Goal: Check status: Check status

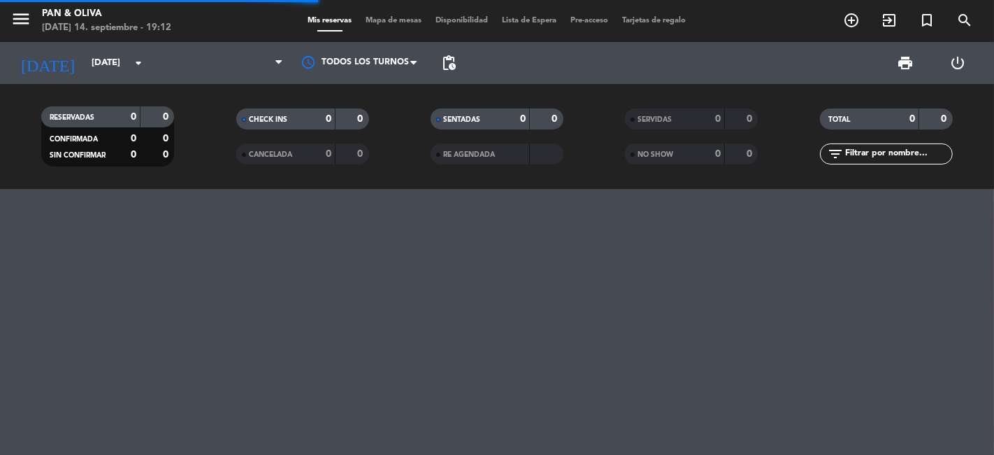
scroll to position [7663, 0]
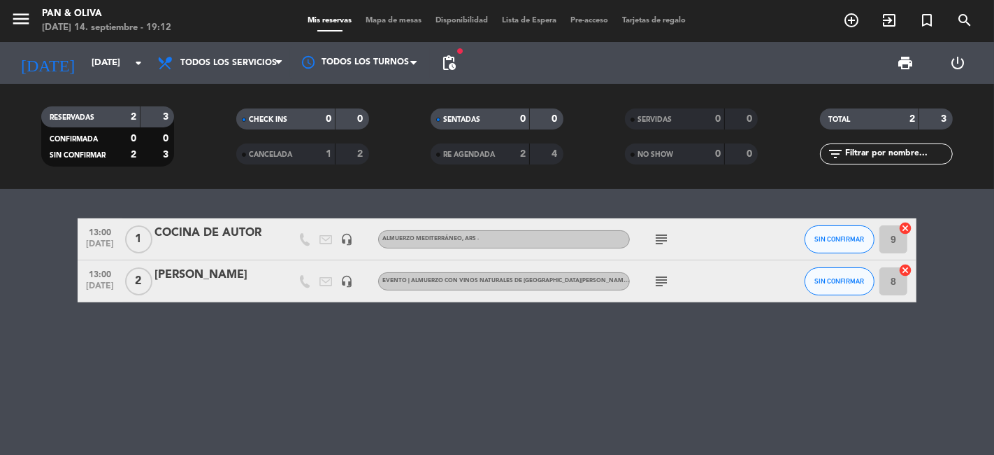
click at [262, 355] on div "13:00 [DATE] 1 COCINA DE AUTOR headset_mic Almuerzo Mediterráneo , ARS - subjec…" at bounding box center [497, 322] width 994 height 266
click at [134, 63] on icon "arrow_drop_down" at bounding box center [138, 63] width 17 height 17
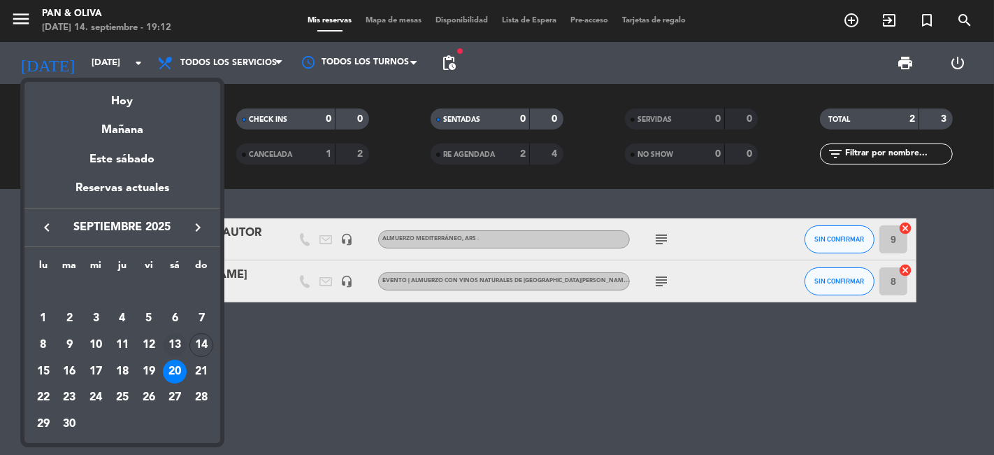
click at [171, 338] on div "13" at bounding box center [175, 345] width 24 height 24
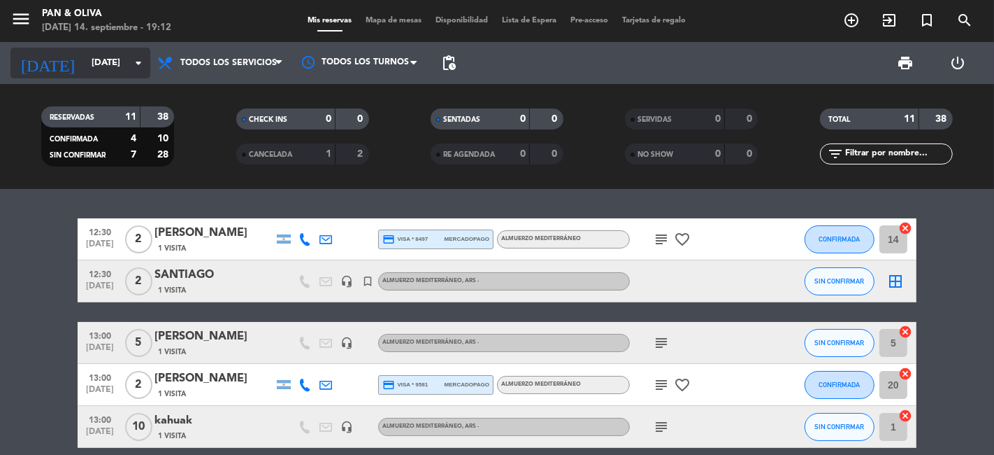
click at [140, 62] on icon "arrow_drop_down" at bounding box center [138, 63] width 17 height 17
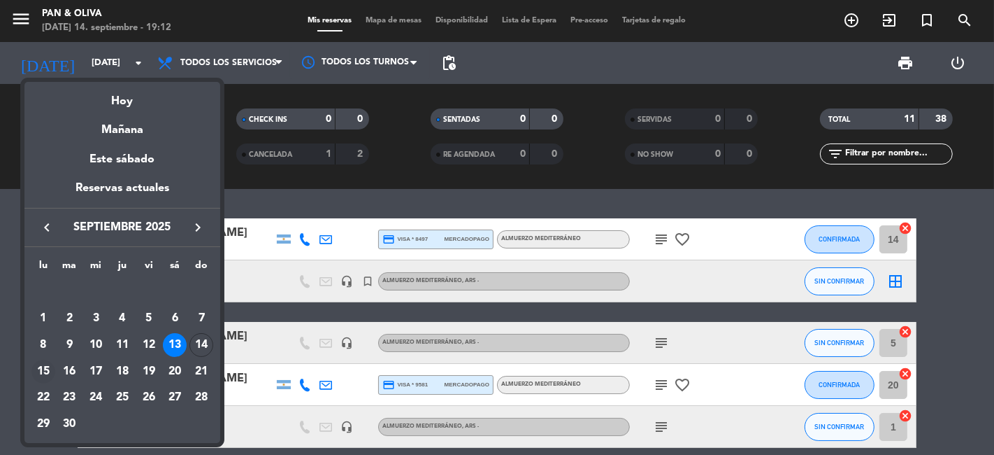
click at [42, 365] on div "15" at bounding box center [43, 371] width 24 height 24
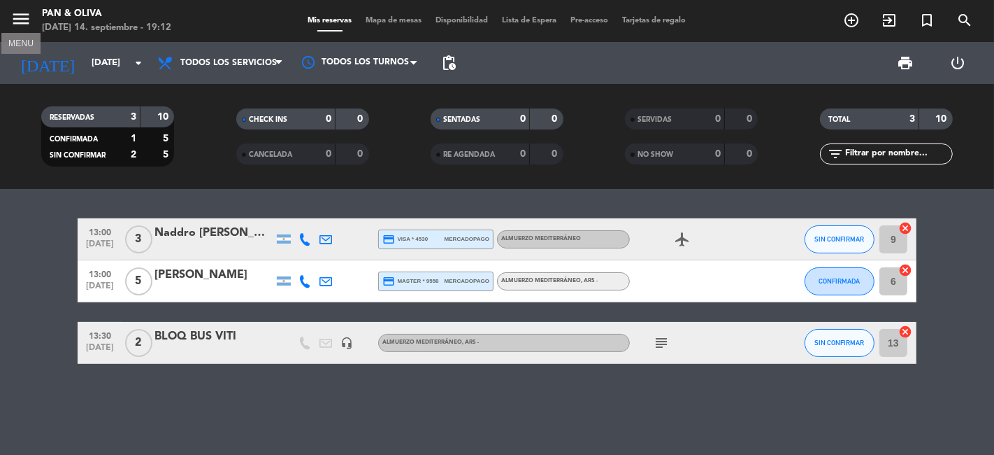
click at [22, 22] on icon "menu" at bounding box center [20, 18] width 21 height 21
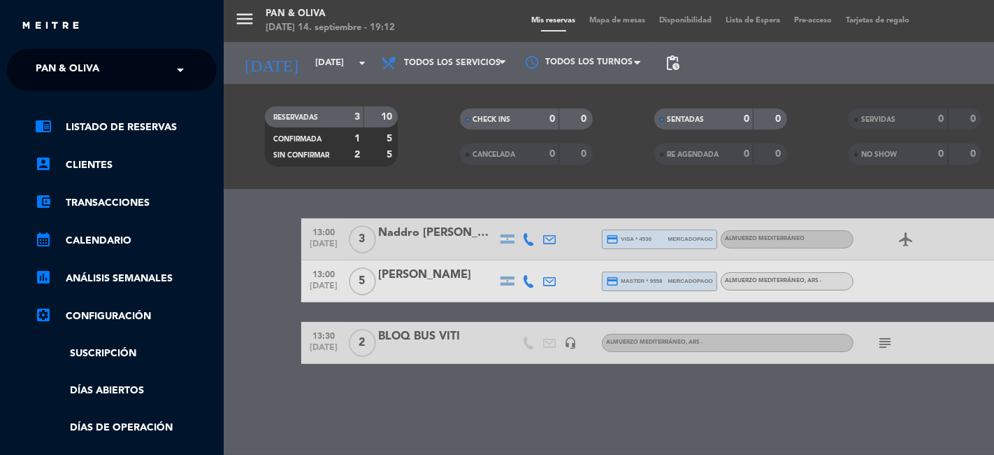
click at [189, 73] on span at bounding box center [184, 69] width 24 height 29
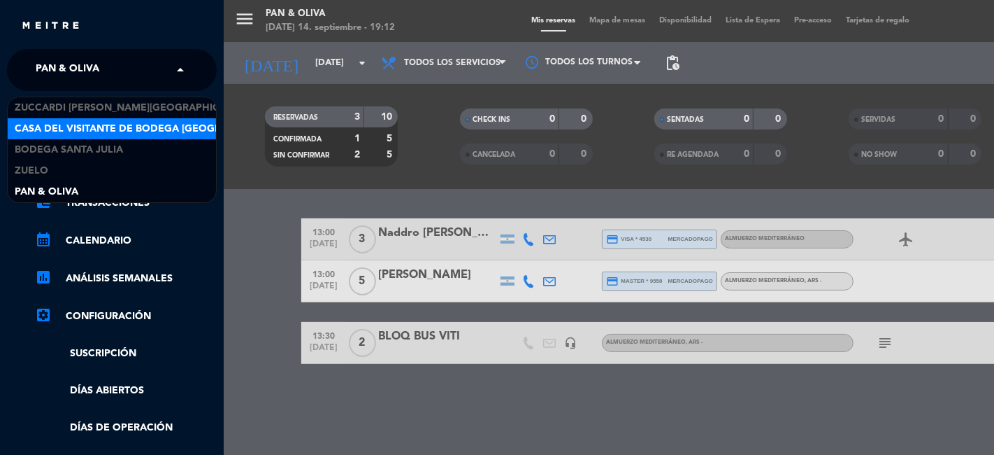
click at [80, 130] on span "Casa del Visitante de Bodega [GEOGRAPHIC_DATA][PERSON_NAME]" at bounding box center [191, 129] width 352 height 16
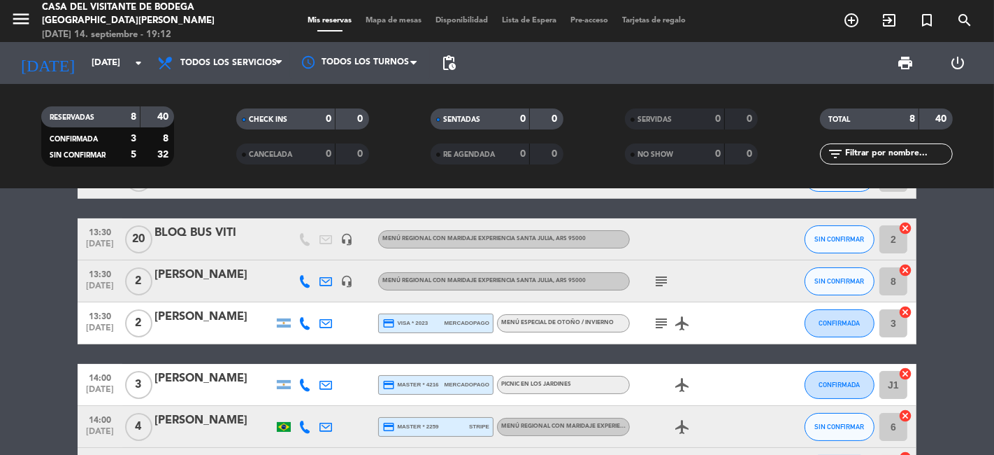
scroll to position [0, 0]
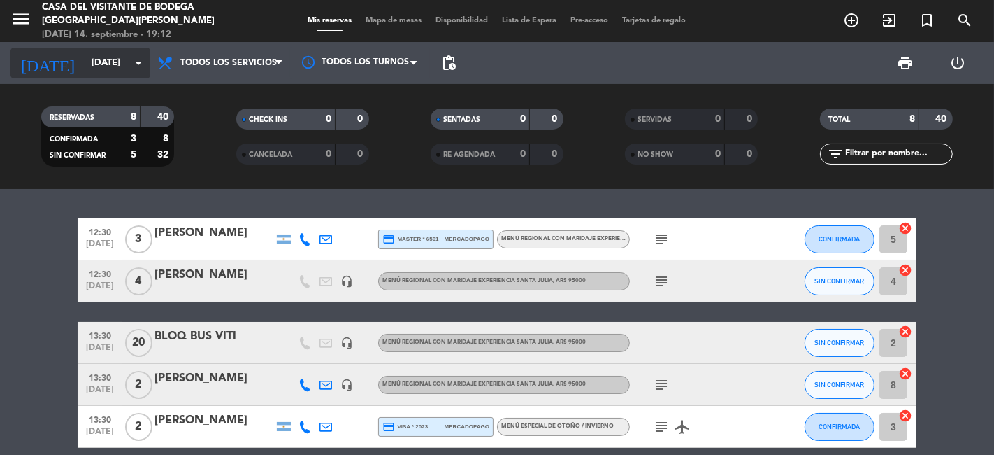
click at [132, 56] on icon "arrow_drop_down" at bounding box center [138, 63] width 17 height 17
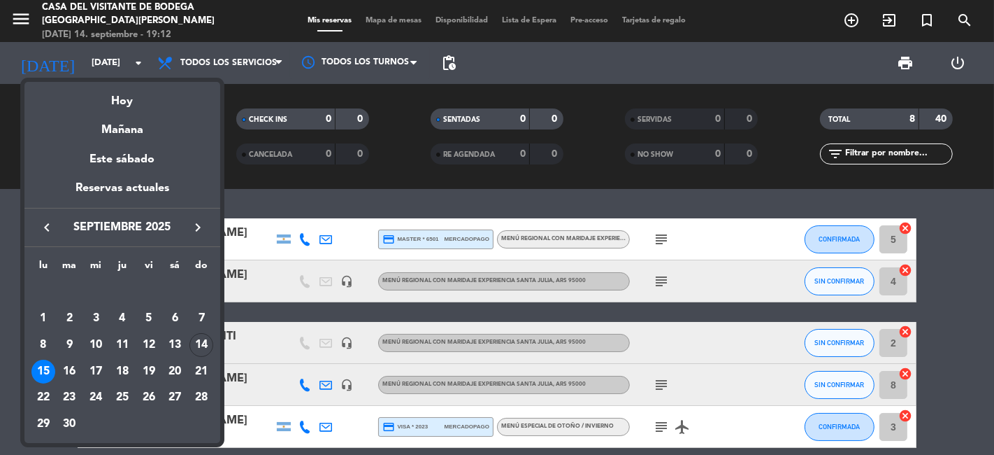
click at [276, 211] on div at bounding box center [497, 227] width 994 height 455
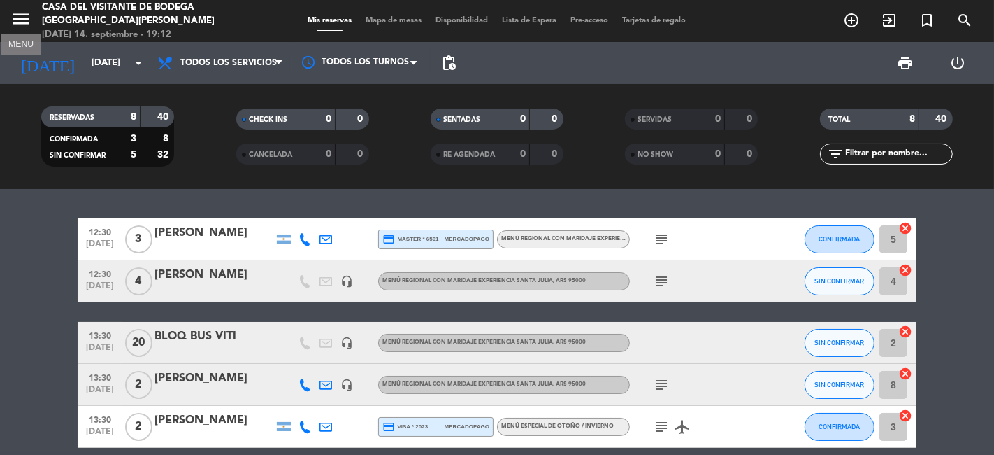
click at [14, 18] on icon "menu" at bounding box center [20, 18] width 21 height 21
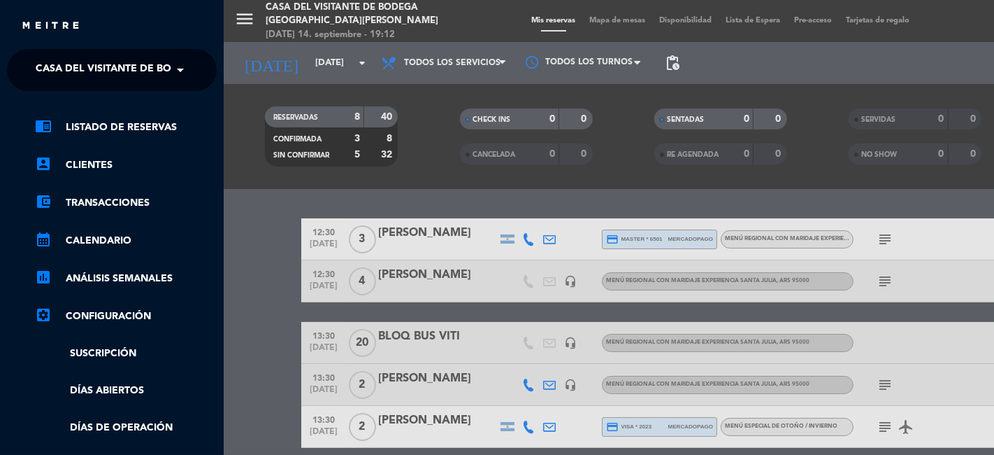
click at [181, 74] on span at bounding box center [184, 69] width 24 height 29
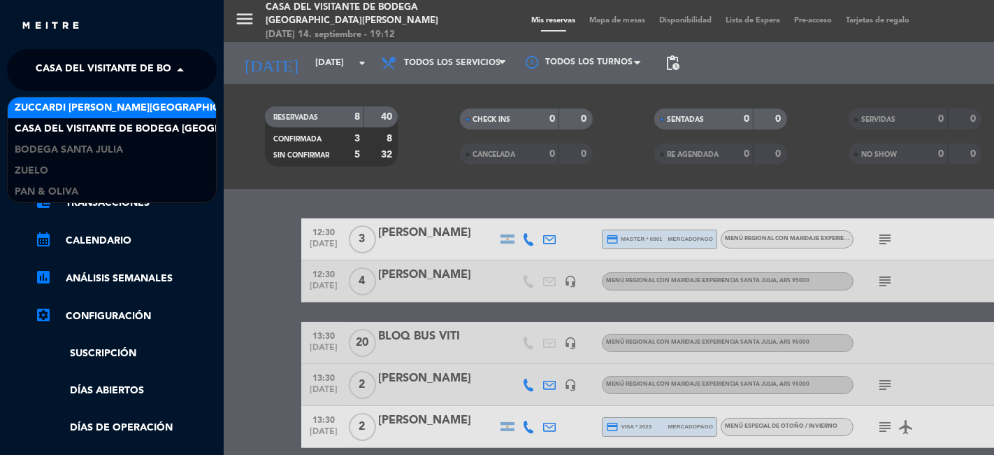
click at [115, 107] on span "Zuccardi [PERSON_NAME][GEOGRAPHIC_DATA] - Restaurant [GEOGRAPHIC_DATA]" at bounding box center [223, 108] width 417 height 16
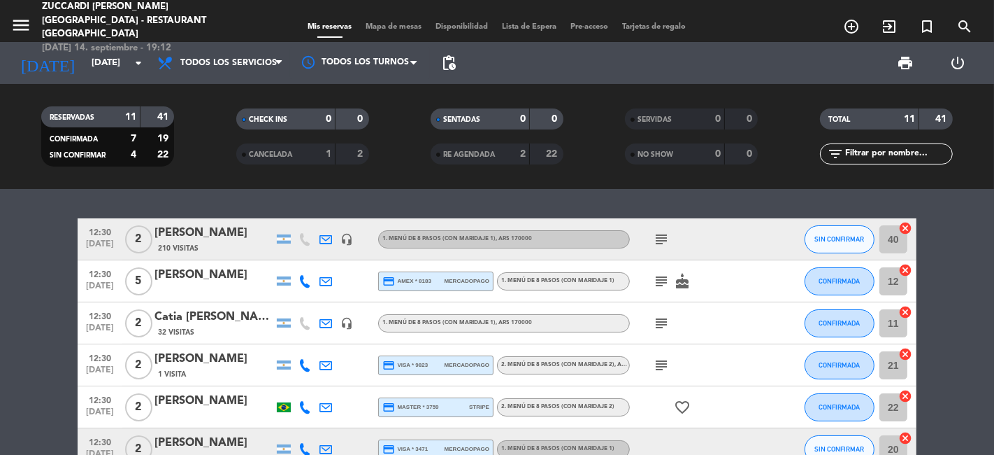
click at [664, 238] on icon "subject" at bounding box center [661, 239] width 17 height 17
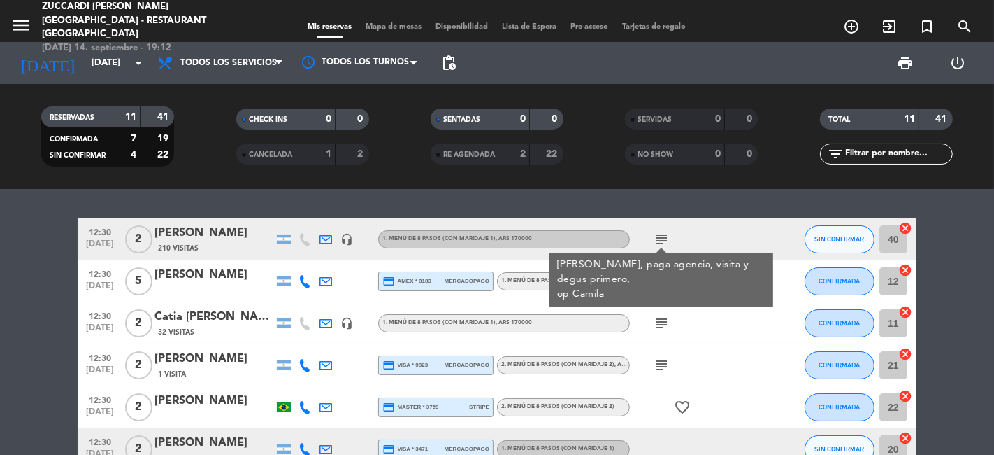
click at [38, 296] on bookings-row "12:30 [DATE] 2 [PERSON_NAME] 210 Visitas headset_mic 1. MENÚ DE 8 PASOS (con ma…" at bounding box center [497, 458] width 994 height 481
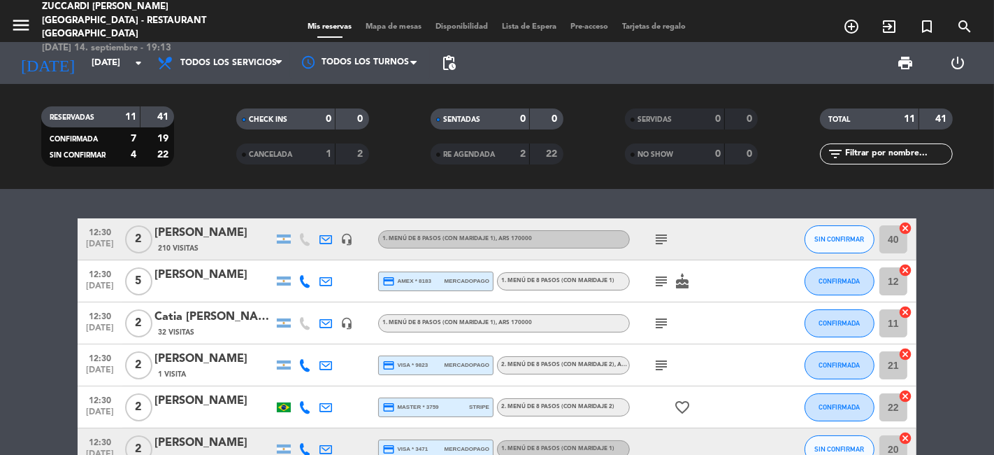
click at [657, 274] on icon "subject" at bounding box center [661, 281] width 17 height 17
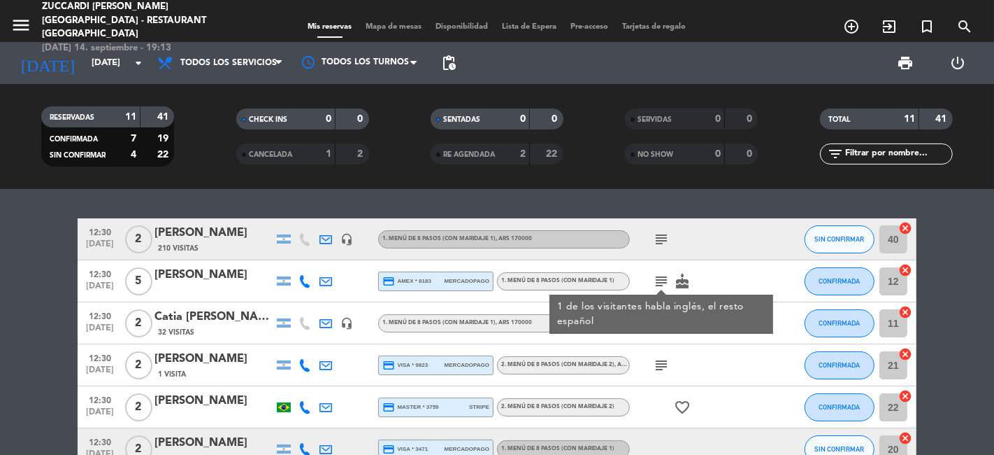
click at [10, 306] on bookings-row "12:30 [DATE] 2 [PERSON_NAME] 210 Visitas headset_mic 1. MENÚ DE 8 PASOS (con ma…" at bounding box center [497, 458] width 994 height 481
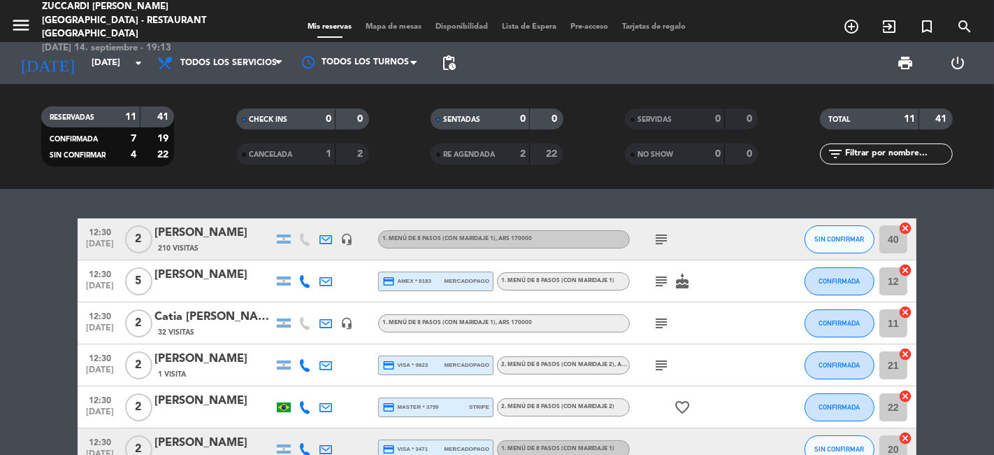
click at [661, 320] on icon "subject" at bounding box center [661, 323] width 17 height 17
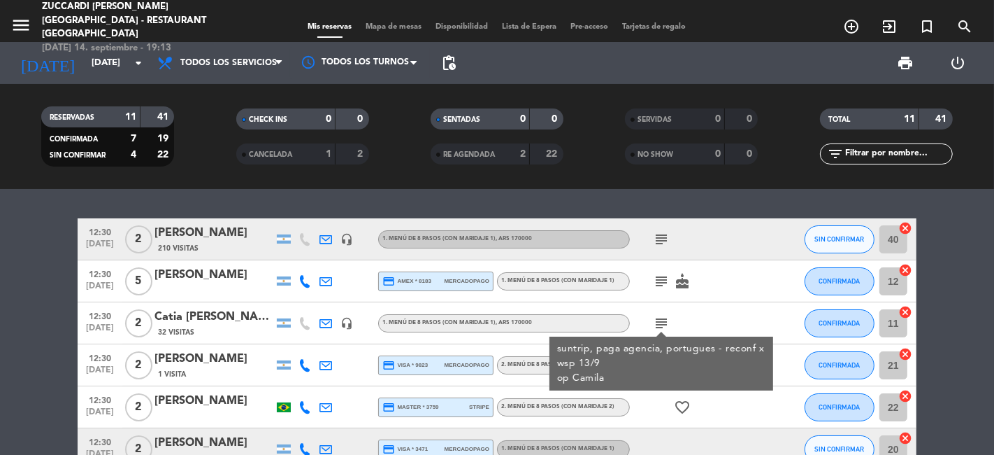
click at [62, 331] on bookings-row "12:30 [DATE] 2 [PERSON_NAME] 210 Visitas headset_mic 1. MENÚ DE 8 PASOS (con ma…" at bounding box center [497, 458] width 994 height 481
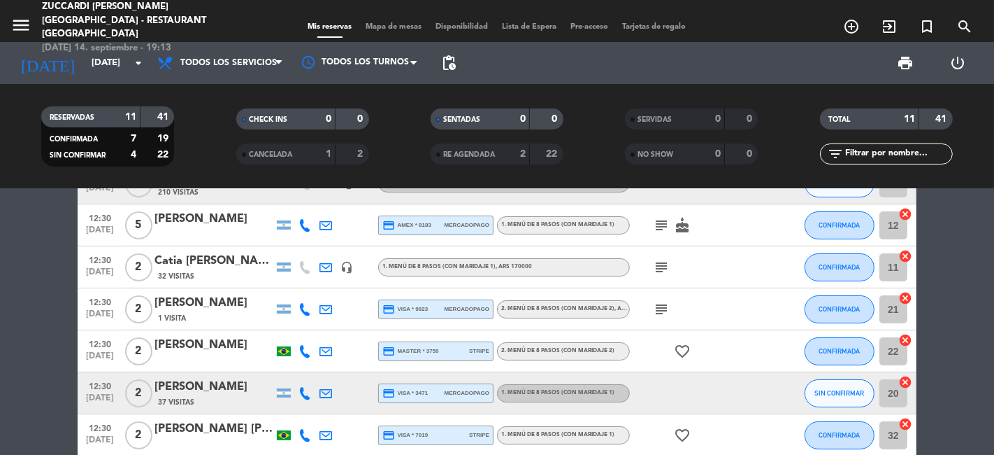
scroll to position [78, 0]
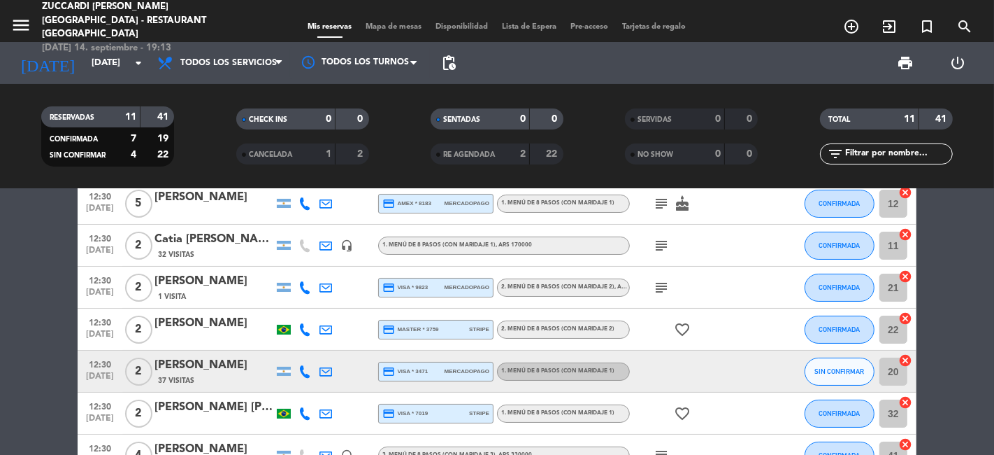
click at [659, 285] on icon "subject" at bounding box center [661, 287] width 17 height 17
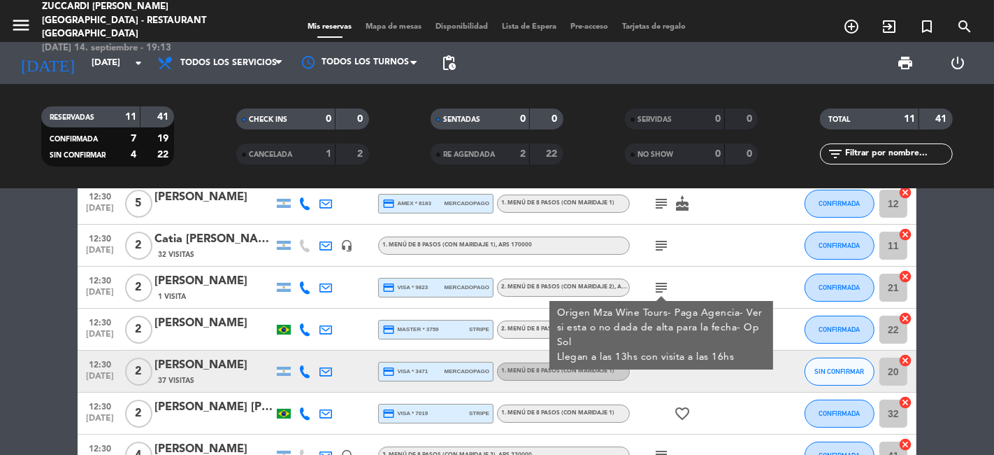
click at [56, 329] on bookings-row "12:30 [DATE] 2 [PERSON_NAME] 210 Visitas headset_mic 1. MENÚ DE 8 PASOS (con ma…" at bounding box center [497, 381] width 994 height 481
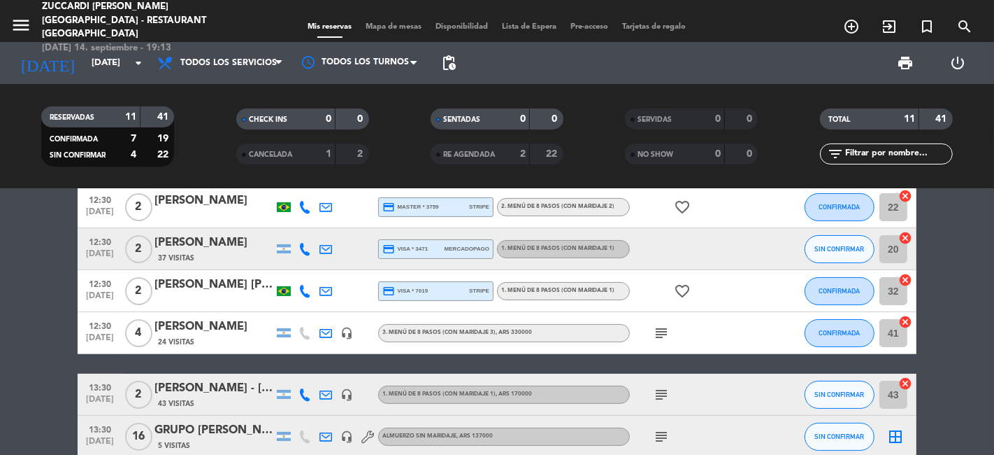
scroll to position [233, 0]
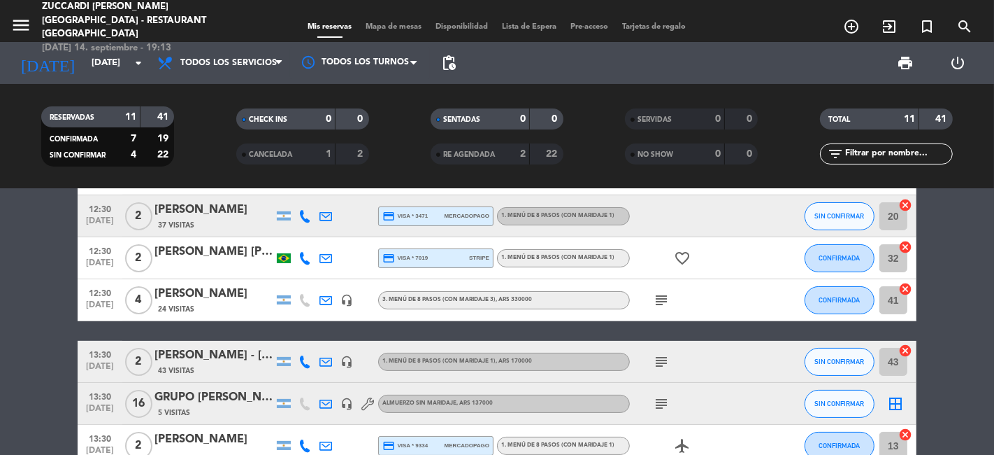
click at [662, 403] on icon "subject" at bounding box center [661, 403] width 17 height 17
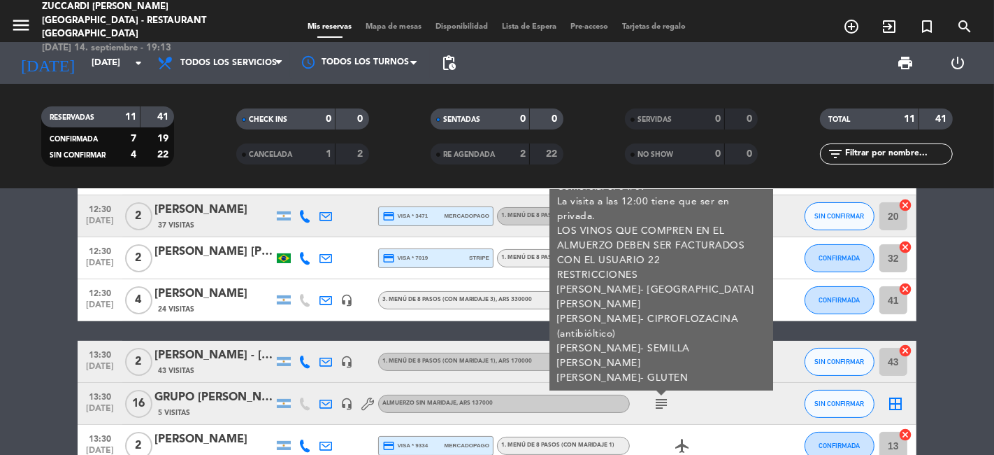
scroll to position [155, 0]
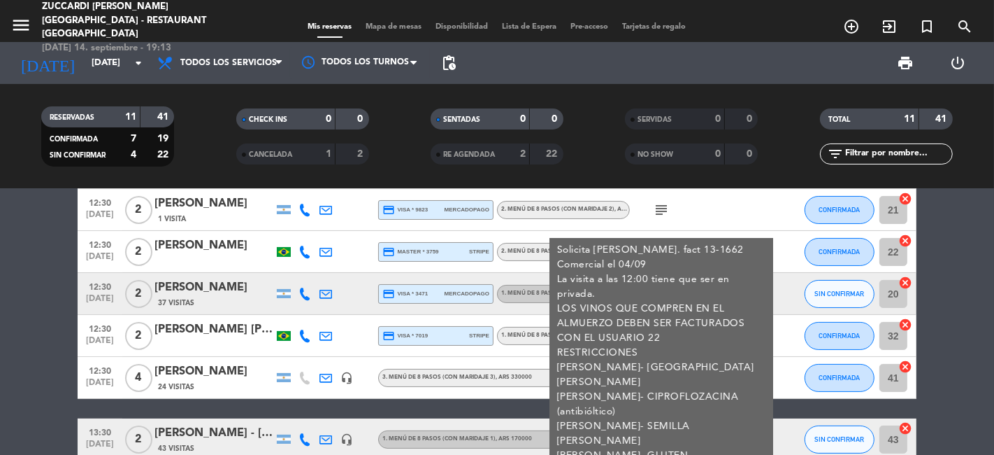
click at [0, 325] on bookings-row "12:30 [DATE] 2 [PERSON_NAME] 210 Visitas headset_mic 1. MENÚ DE 8 PASOS (con ma…" at bounding box center [497, 303] width 994 height 481
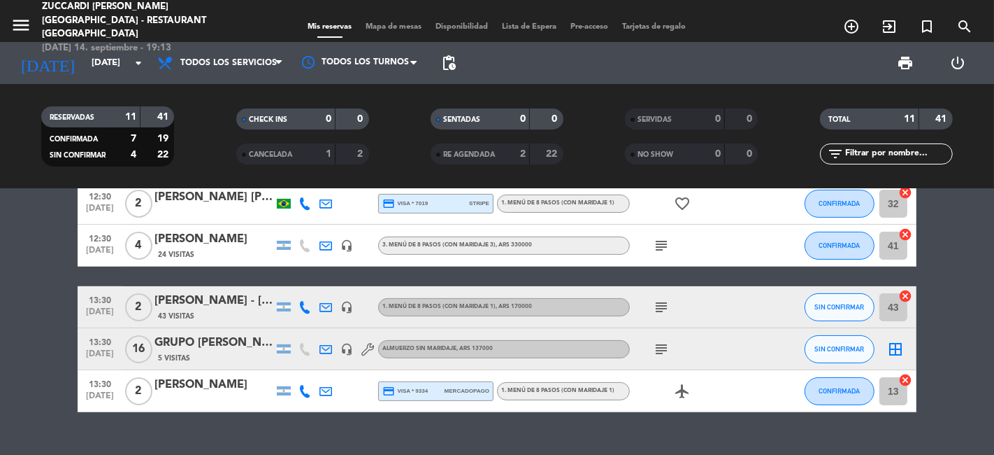
scroll to position [310, 0]
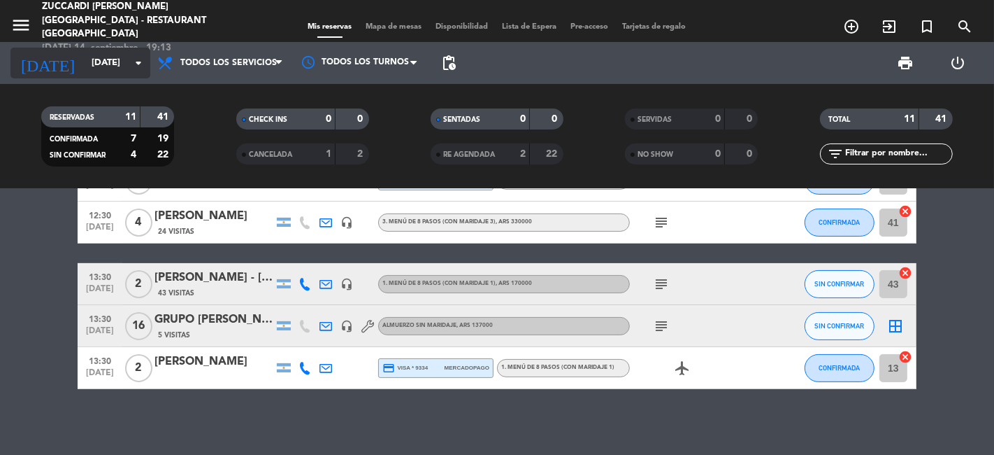
click at [128, 64] on input "[DATE]" at bounding box center [146, 62] width 122 height 25
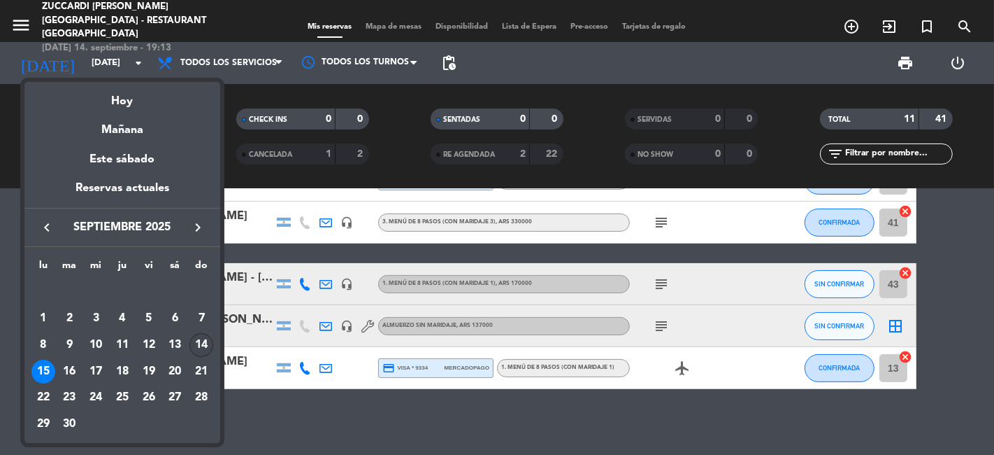
click at [206, 336] on div "14" at bounding box center [201, 345] width 24 height 24
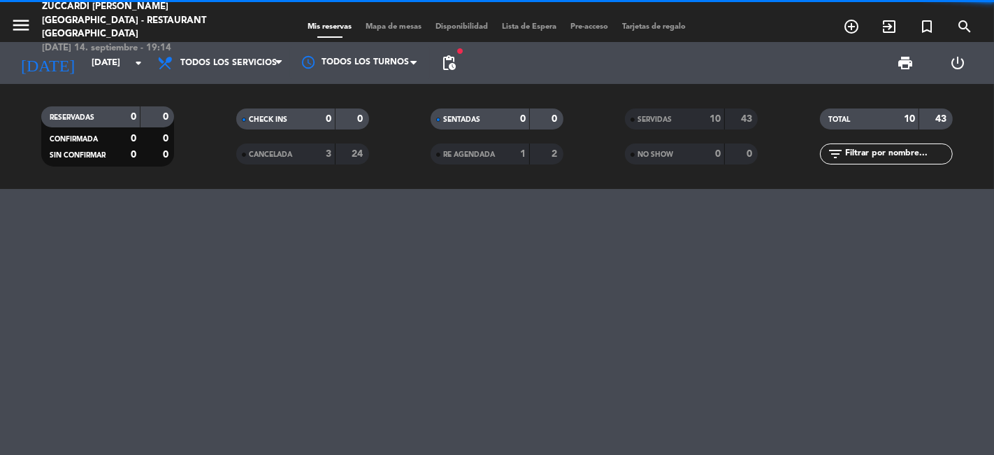
scroll to position [0, 0]
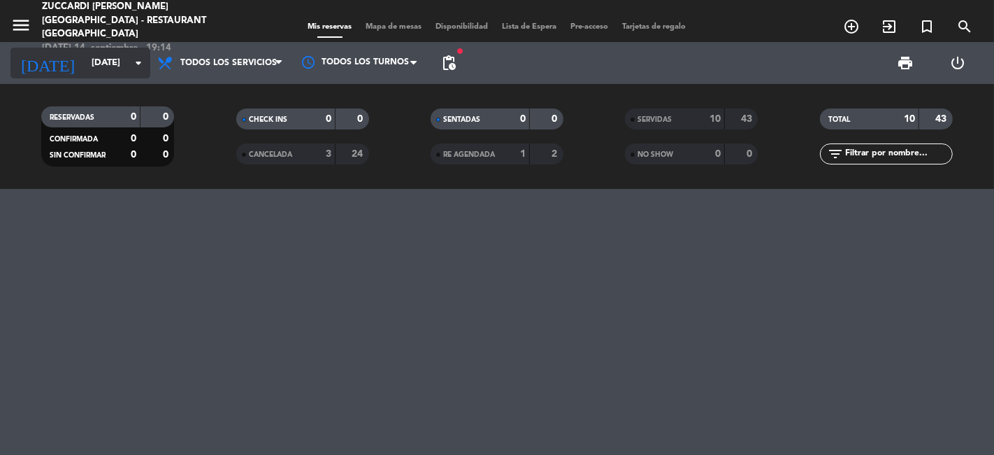
click at [134, 61] on icon "arrow_drop_down" at bounding box center [138, 63] width 17 height 17
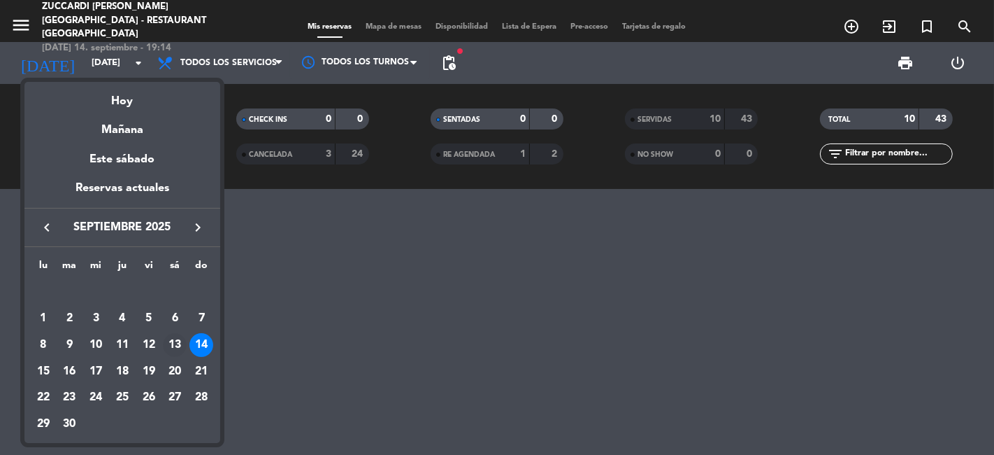
click at [170, 341] on div "13" at bounding box center [175, 345] width 24 height 24
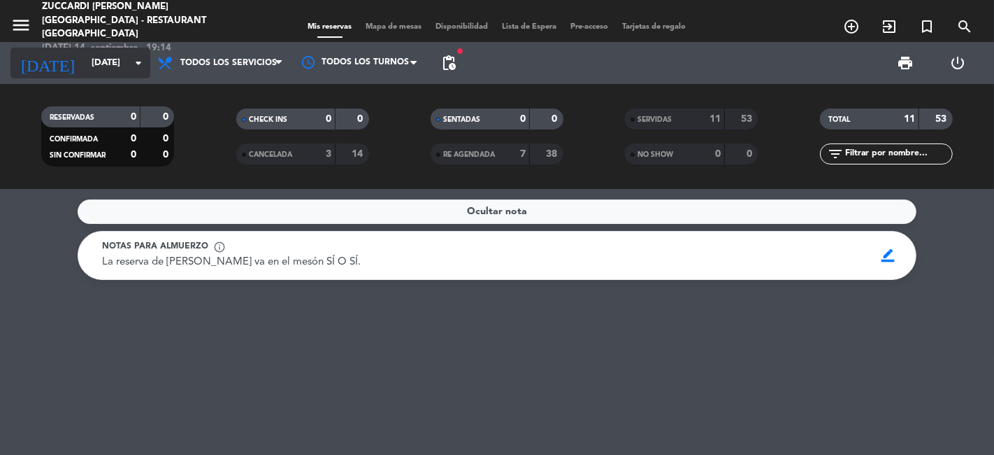
click at [130, 64] on icon "arrow_drop_down" at bounding box center [138, 63] width 17 height 17
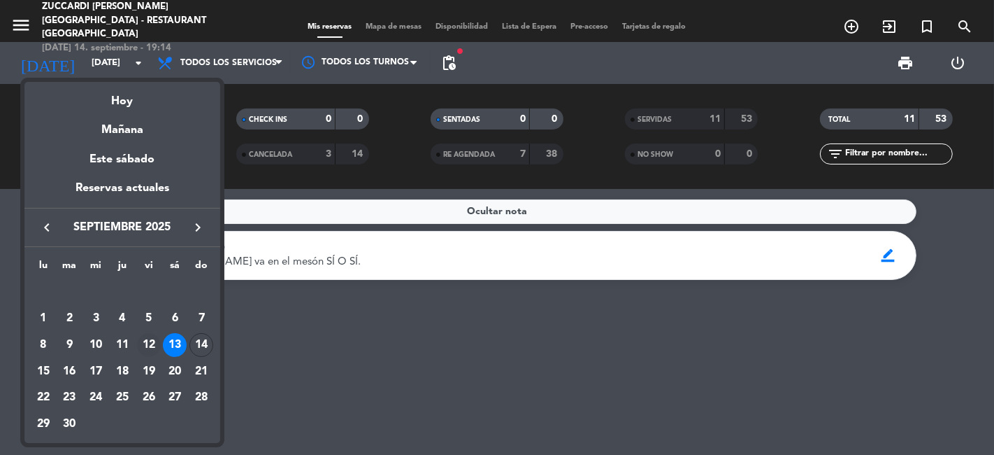
click at [150, 340] on div "12" at bounding box center [149, 345] width 24 height 24
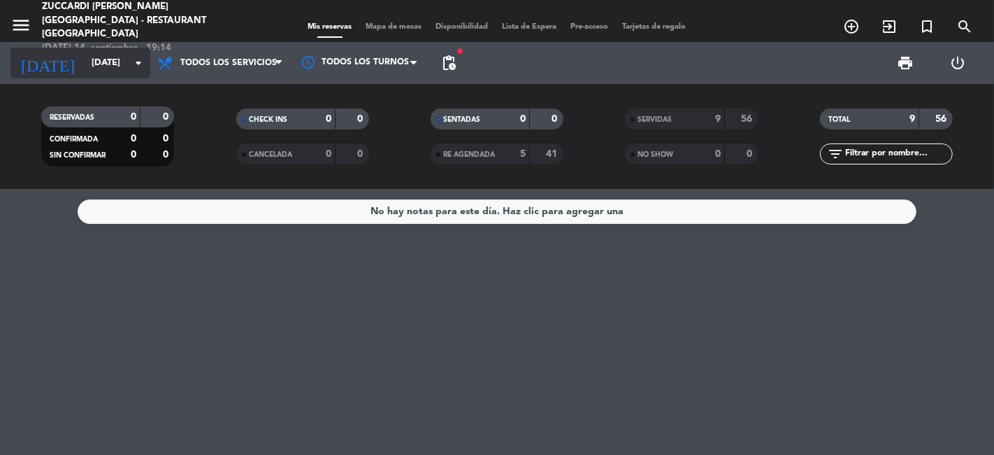
click at [130, 64] on icon "arrow_drop_down" at bounding box center [138, 63] width 17 height 17
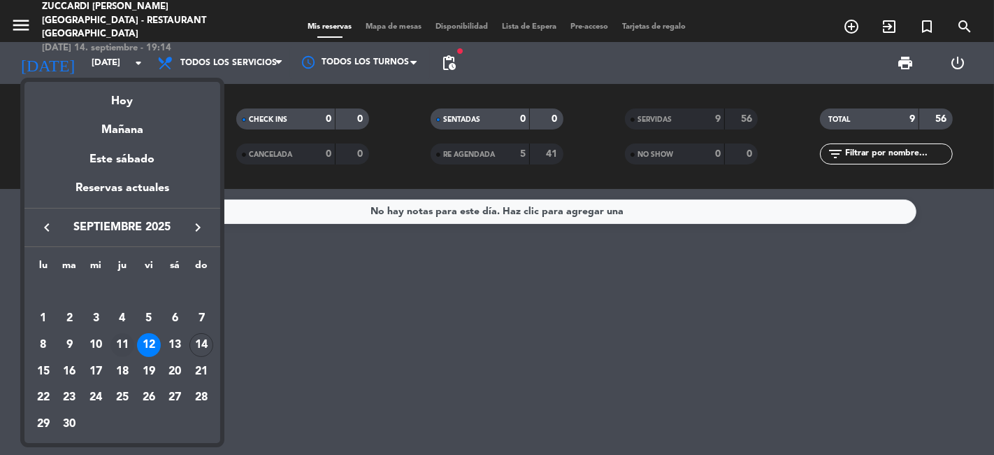
click at [126, 348] on div "11" at bounding box center [122, 345] width 24 height 24
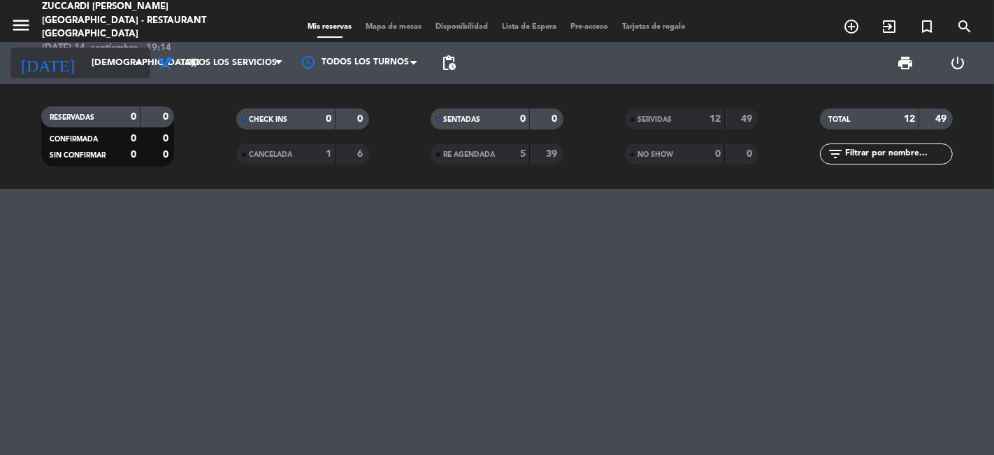
click at [134, 61] on icon "arrow_drop_down" at bounding box center [138, 63] width 17 height 17
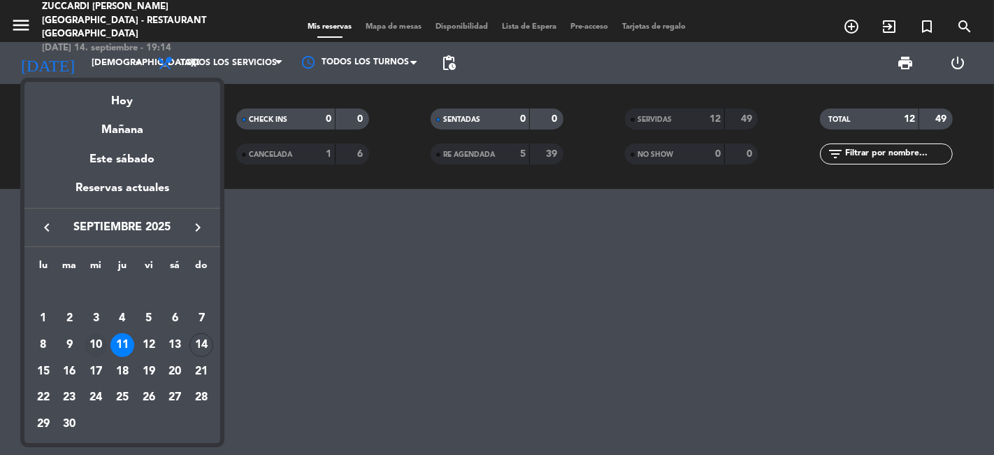
click at [87, 343] on div "10" at bounding box center [96, 345] width 24 height 24
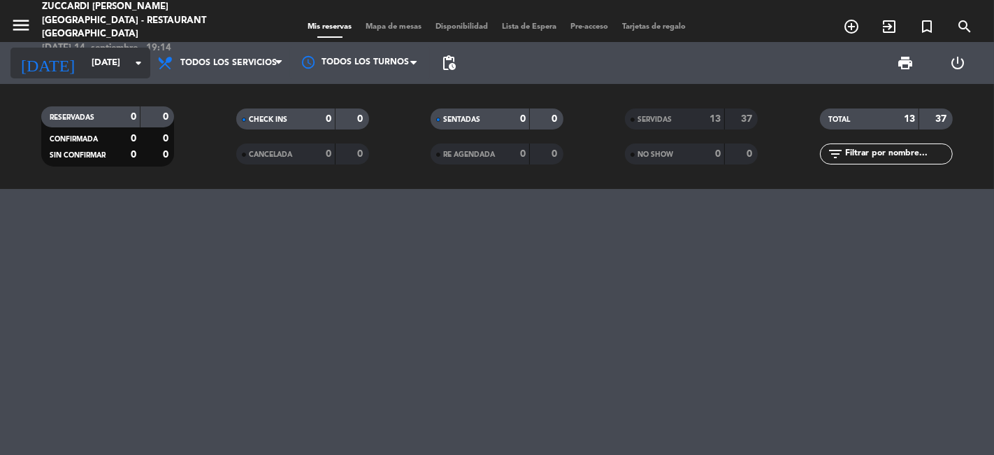
click at [138, 63] on icon "arrow_drop_down" at bounding box center [138, 63] width 17 height 17
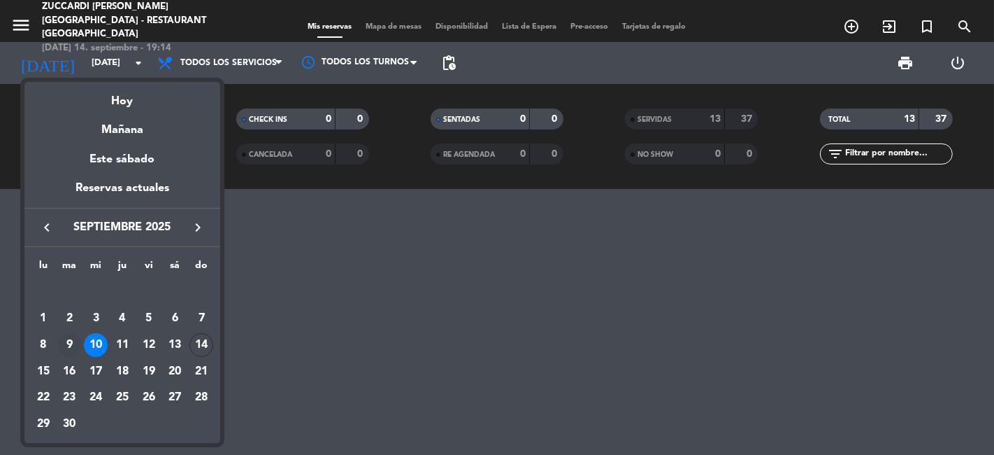
click at [71, 344] on div "9" at bounding box center [70, 345] width 24 height 24
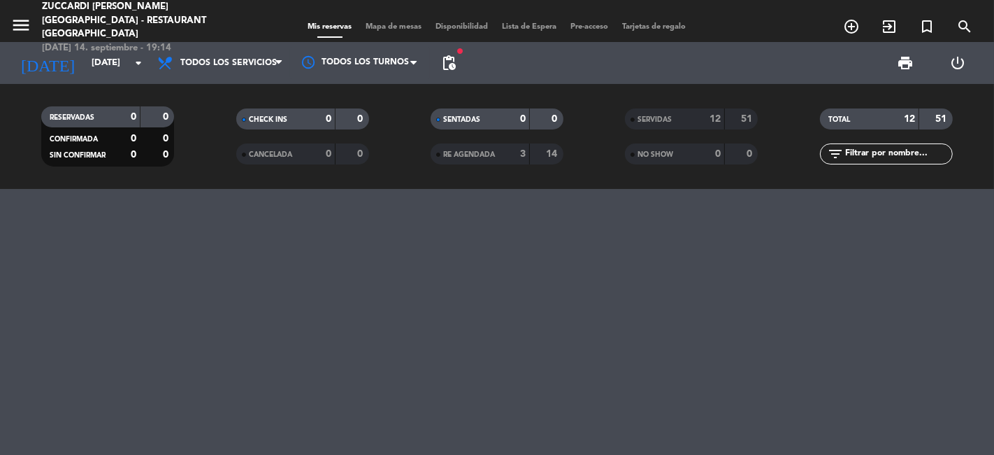
click at [699, 120] on div "12" at bounding box center [707, 119] width 28 height 16
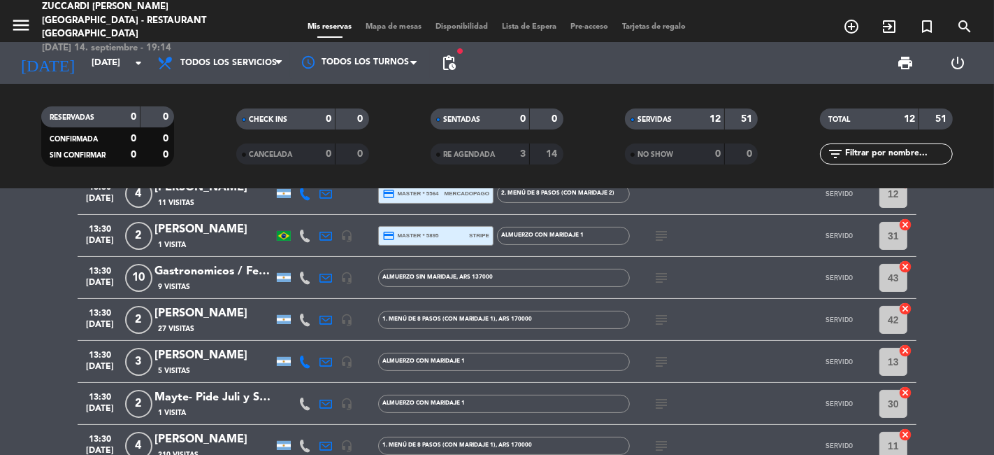
scroll to position [310, 0]
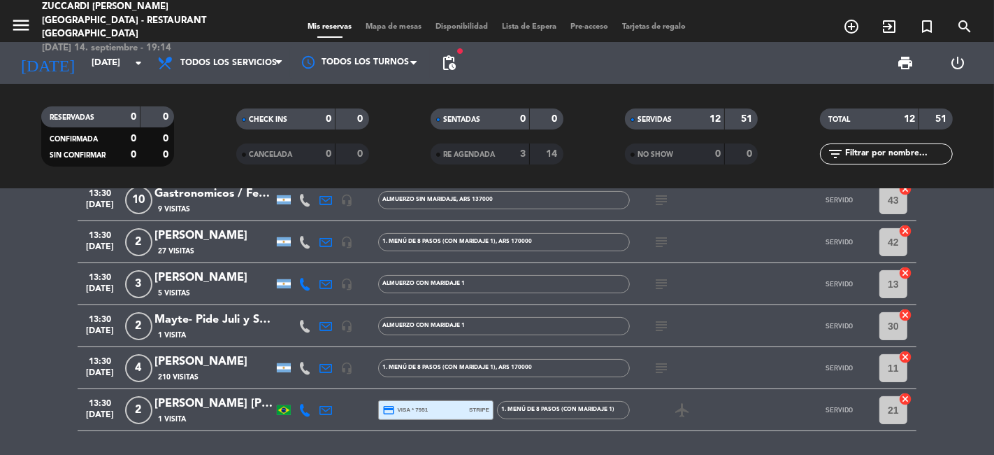
click at [687, 113] on div "SERVIDAS" at bounding box center [661, 119] width 64 height 16
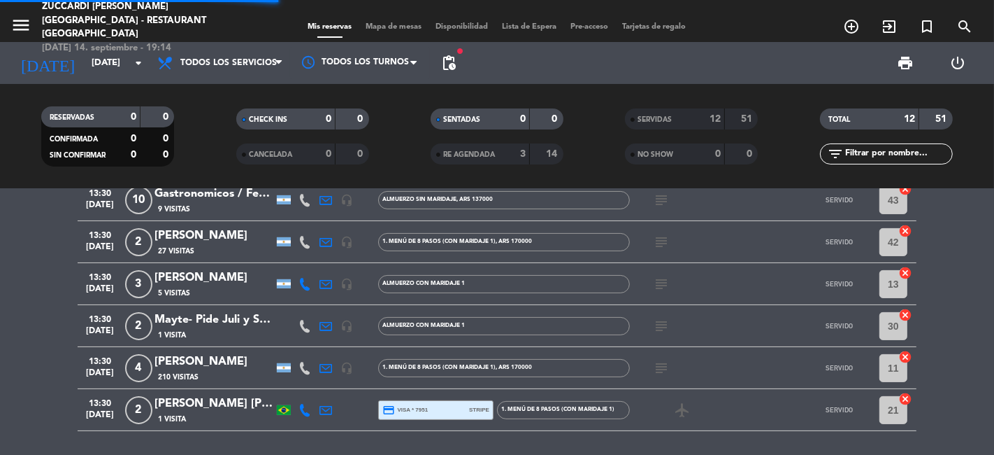
scroll to position [0, 0]
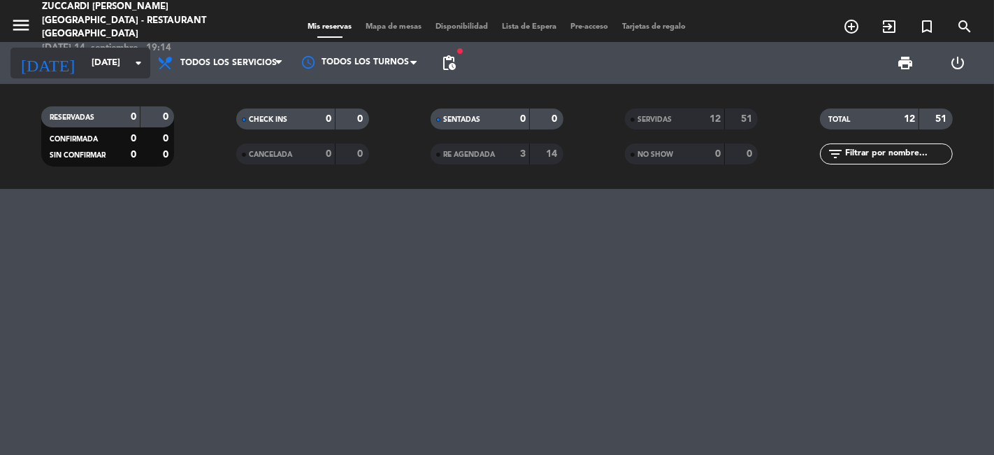
click at [139, 59] on icon "arrow_drop_down" at bounding box center [138, 63] width 17 height 17
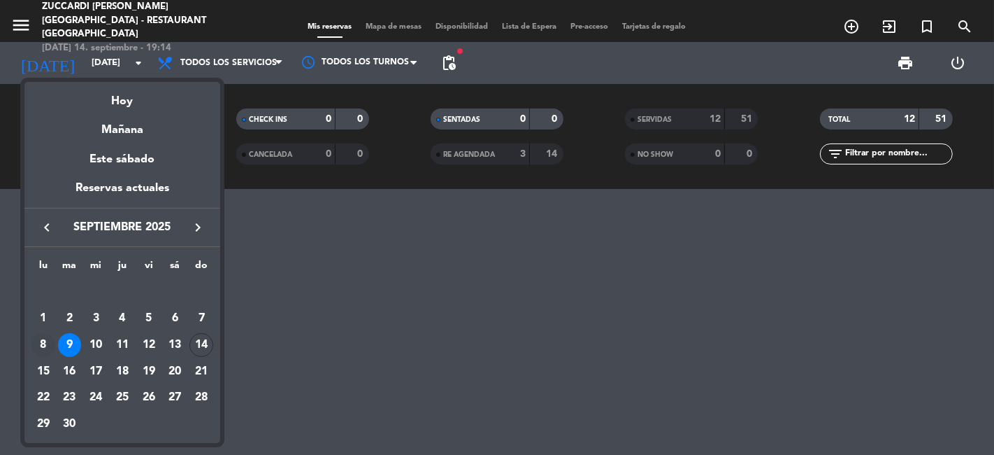
click at [43, 348] on div "8" at bounding box center [43, 345] width 24 height 24
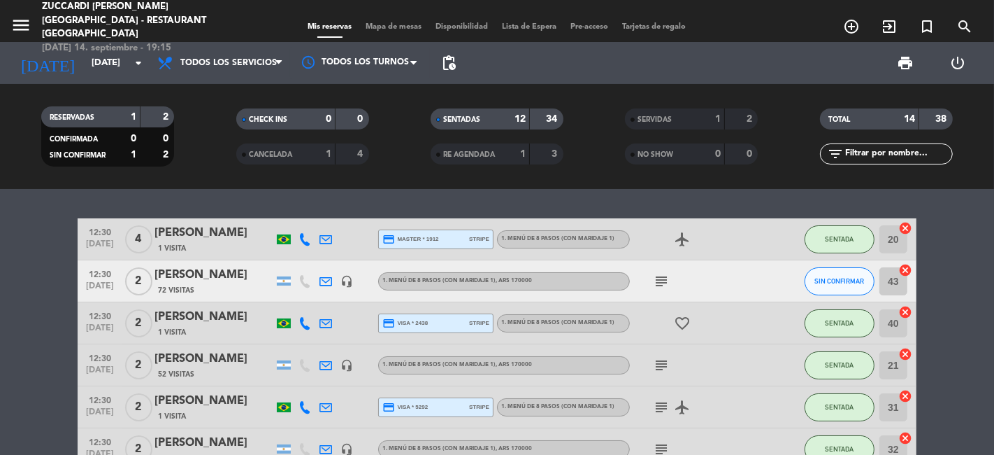
click at [666, 116] on span "SERVIDAS" at bounding box center [655, 119] width 34 height 7
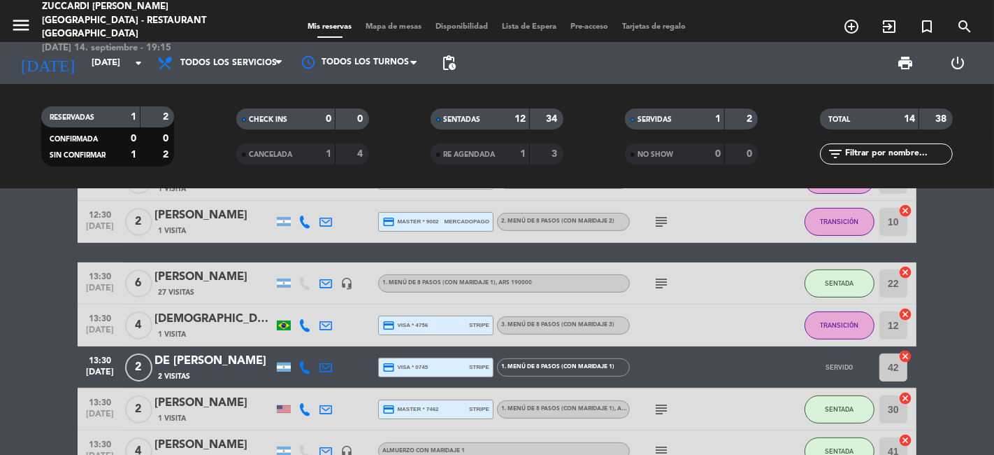
scroll to position [388, 0]
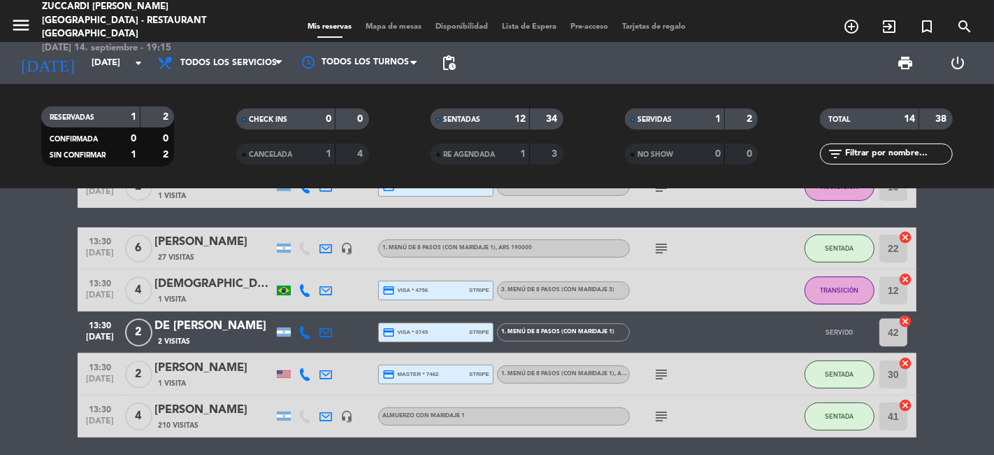
click at [39, 307] on bookings-row "12:30 [DATE] 4 [PERSON_NAME] 1 Visita credit_card master * 1912 stripe 1. MENÚ …" at bounding box center [497, 133] width 994 height 607
click at [131, 63] on icon "arrow_drop_down" at bounding box center [138, 63] width 17 height 17
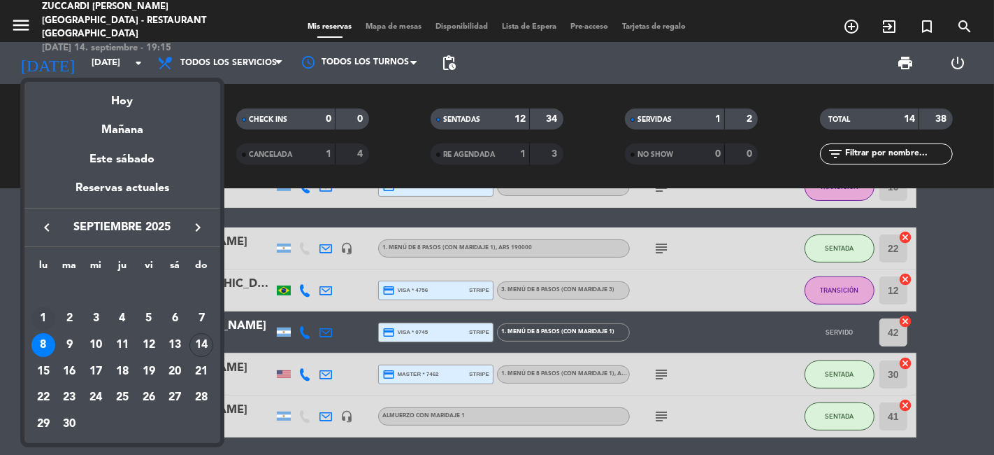
click at [50, 315] on div "1" at bounding box center [43, 318] width 24 height 24
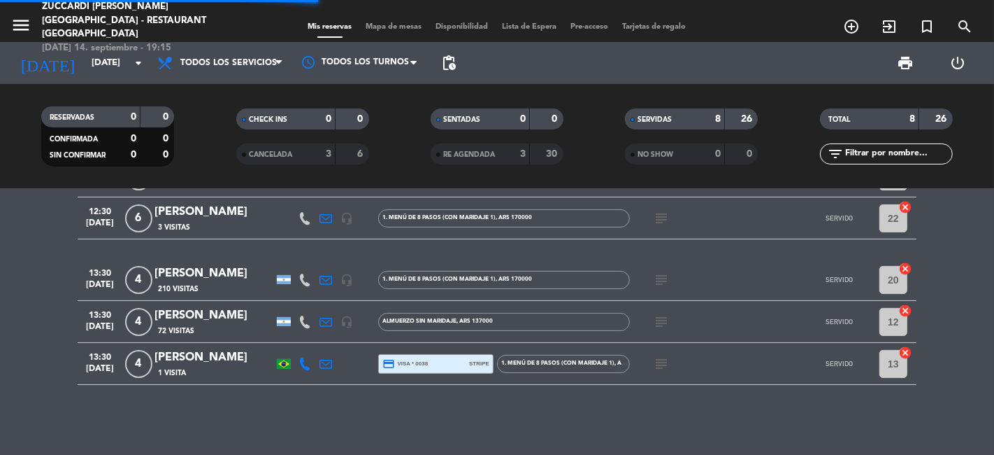
scroll to position [187, 0]
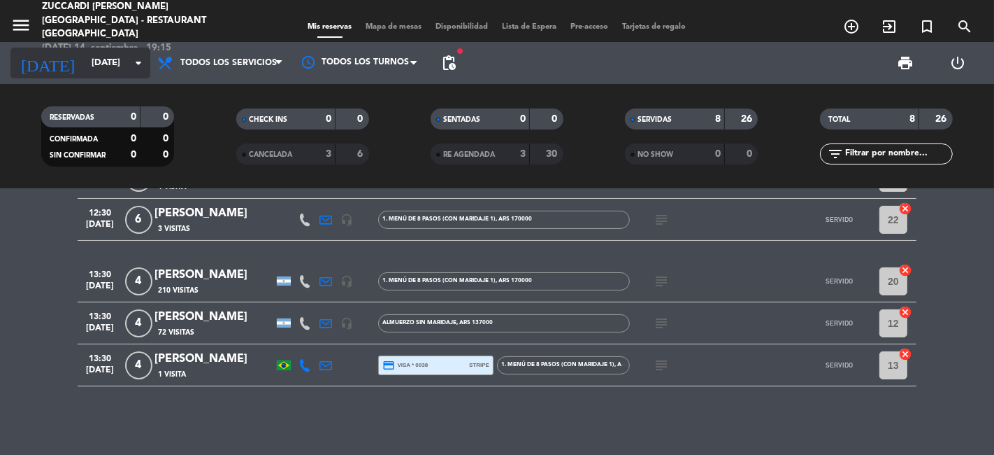
click at [130, 63] on icon "arrow_drop_down" at bounding box center [138, 63] width 17 height 17
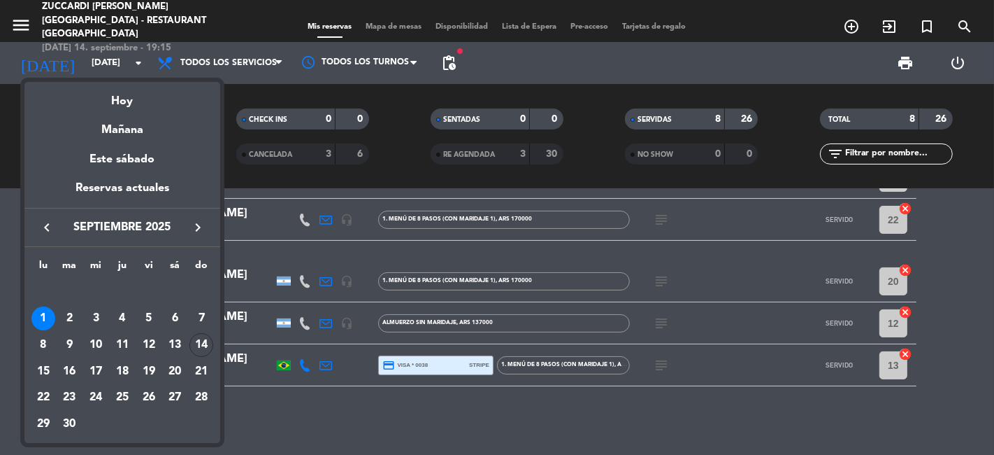
click at [201, 227] on icon "keyboard_arrow_right" at bounding box center [197, 227] width 17 height 17
click at [97, 319] on div "1" at bounding box center [96, 318] width 24 height 24
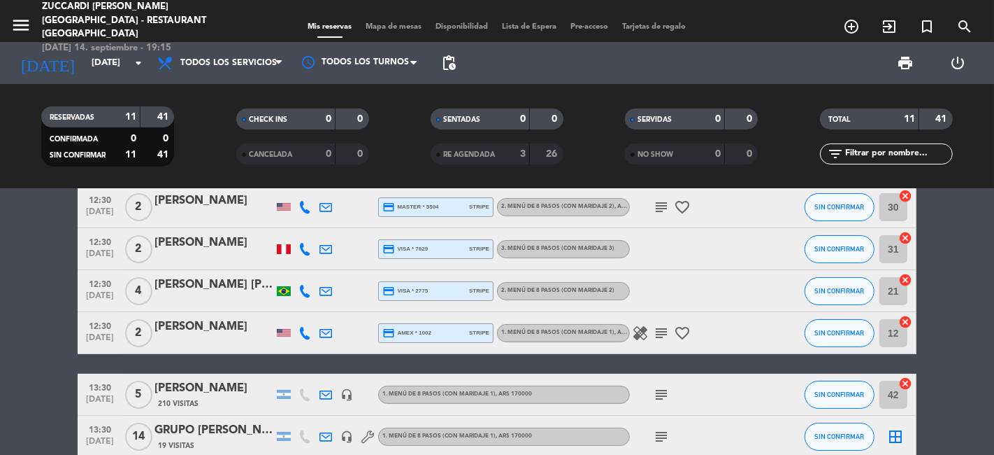
scroll to position [236, 0]
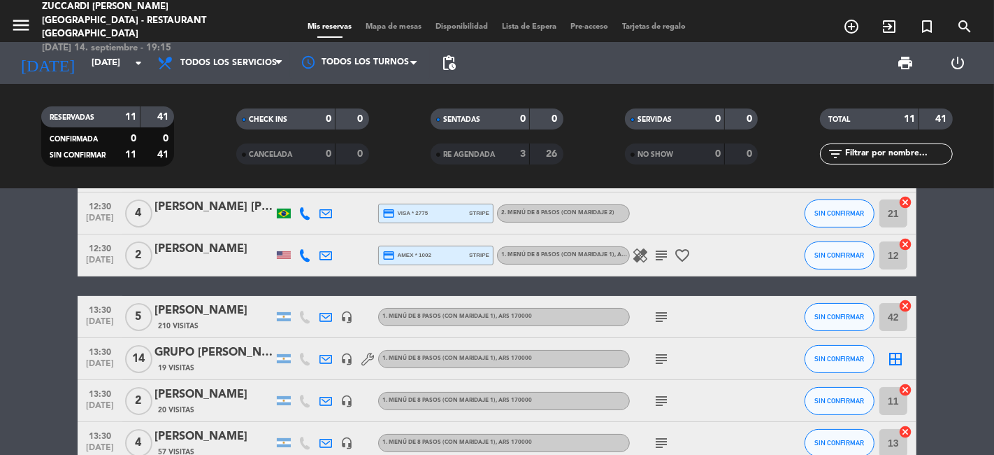
click at [661, 353] on icon "subject" at bounding box center [661, 358] width 17 height 17
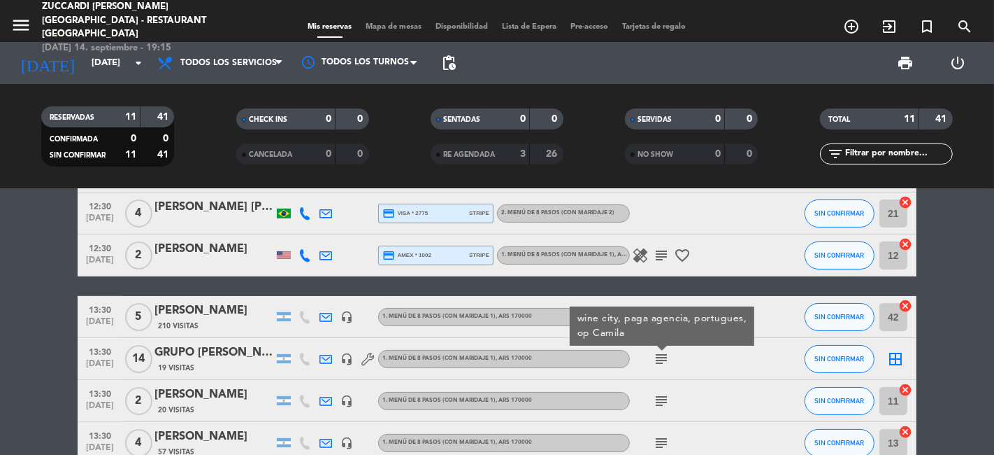
scroll to position [313, 0]
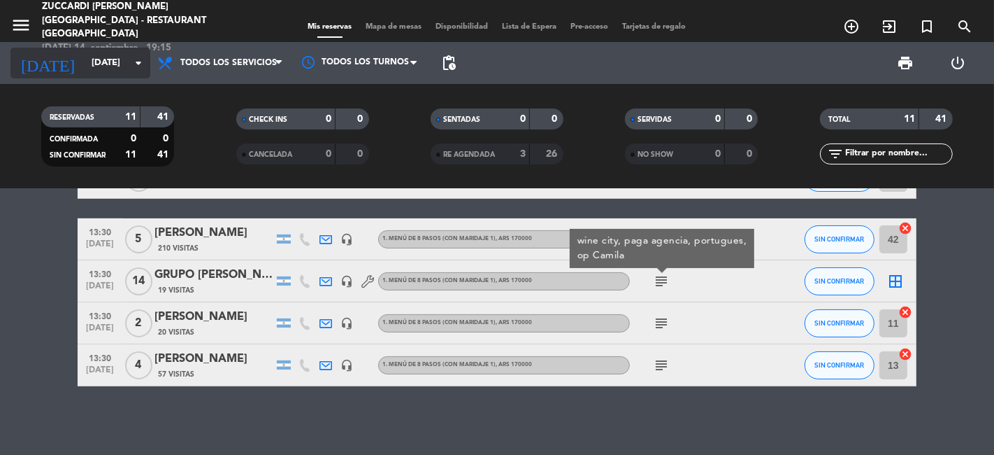
click at [136, 69] on icon "arrow_drop_down" at bounding box center [138, 63] width 17 height 17
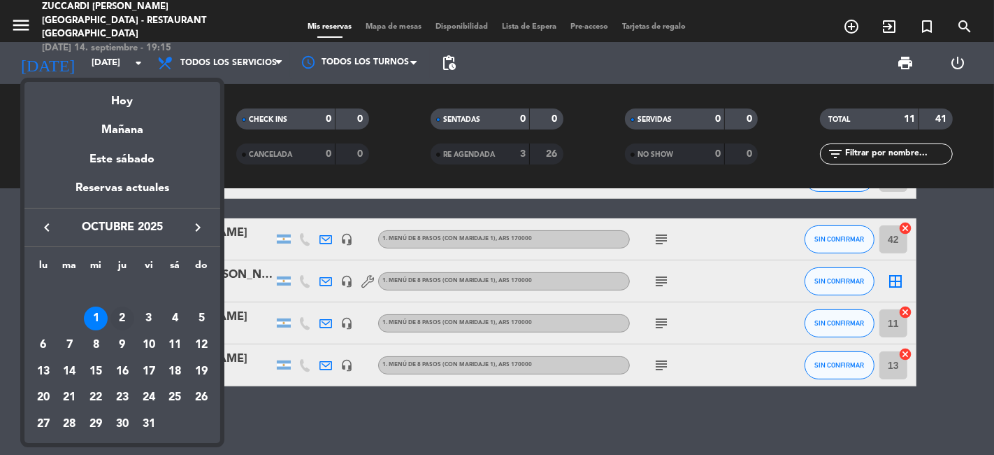
click at [121, 316] on div "2" at bounding box center [122, 318] width 24 height 24
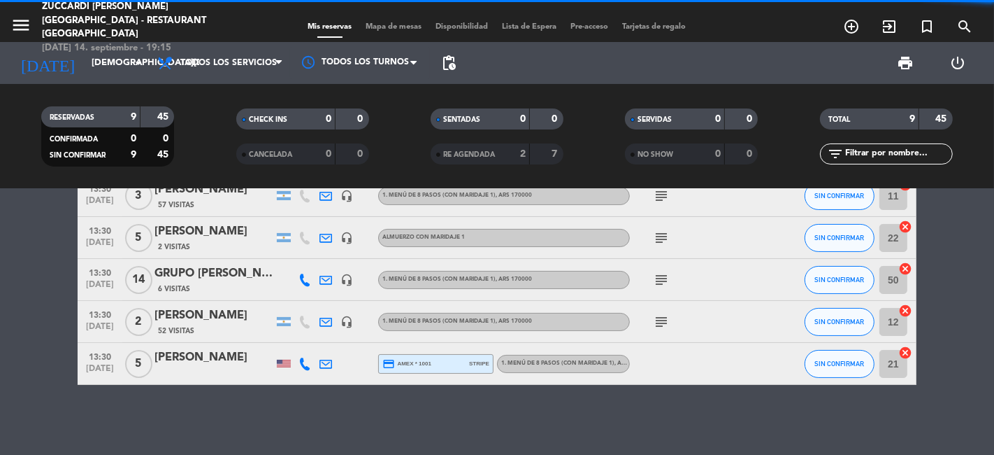
scroll to position [229, 0]
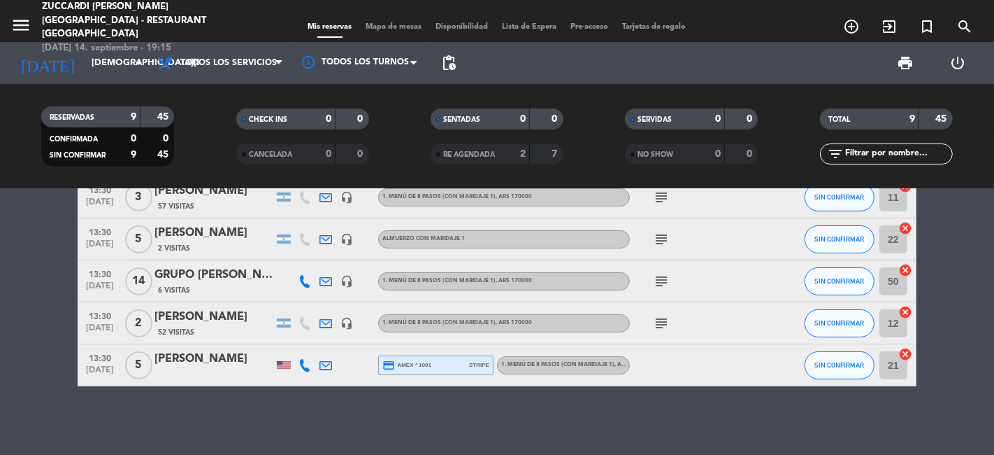
click at [666, 275] on icon "subject" at bounding box center [661, 281] width 17 height 17
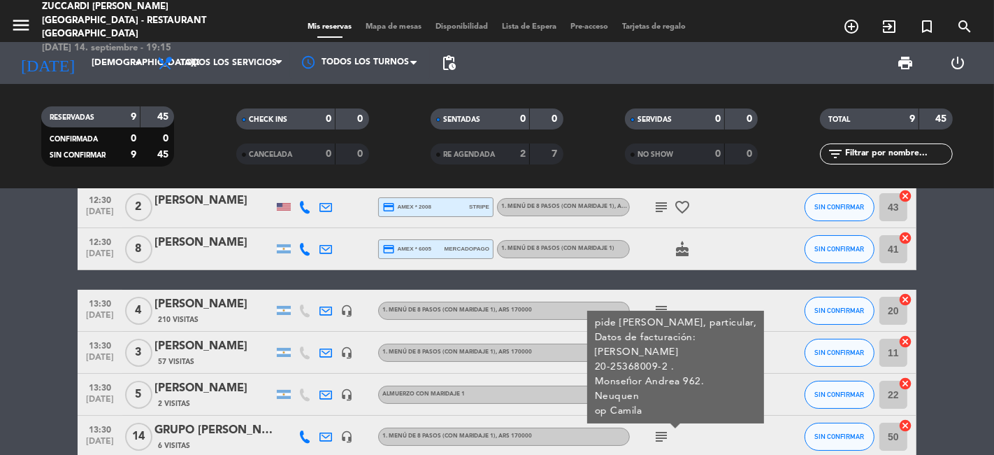
scroll to position [0, 0]
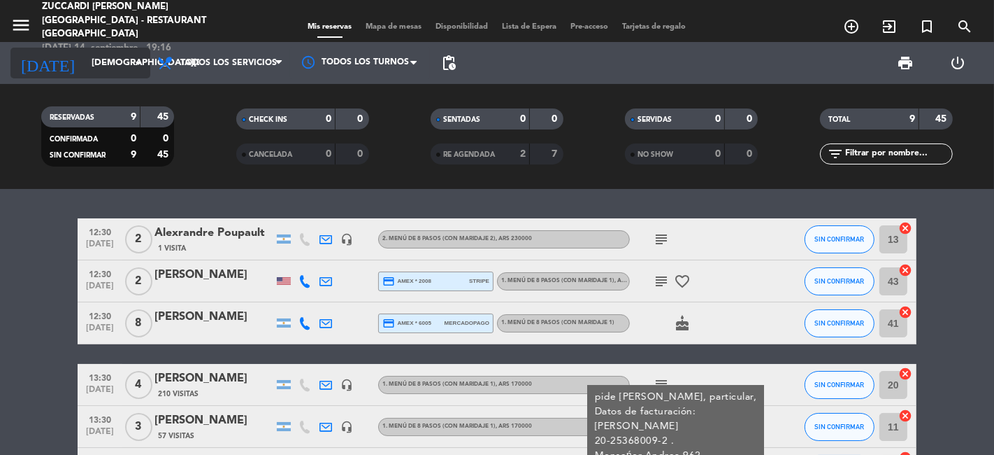
click at [126, 68] on input "[DEMOGRAPHIC_DATA][DATE]" at bounding box center [146, 62] width 122 height 25
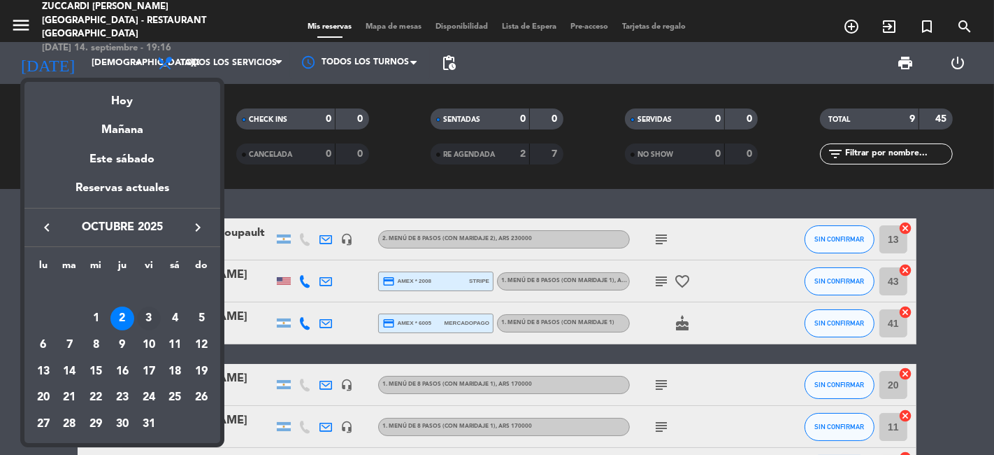
click at [150, 316] on div "3" at bounding box center [149, 318] width 24 height 24
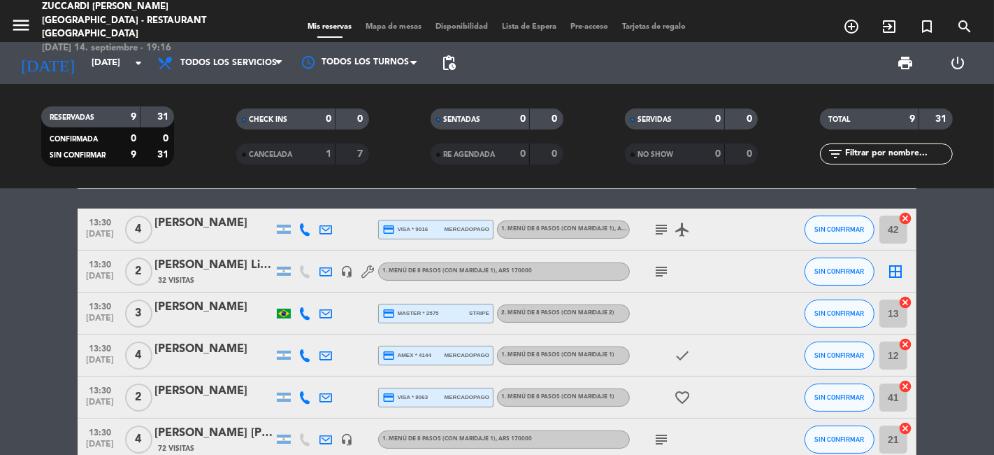
scroll to position [229, 0]
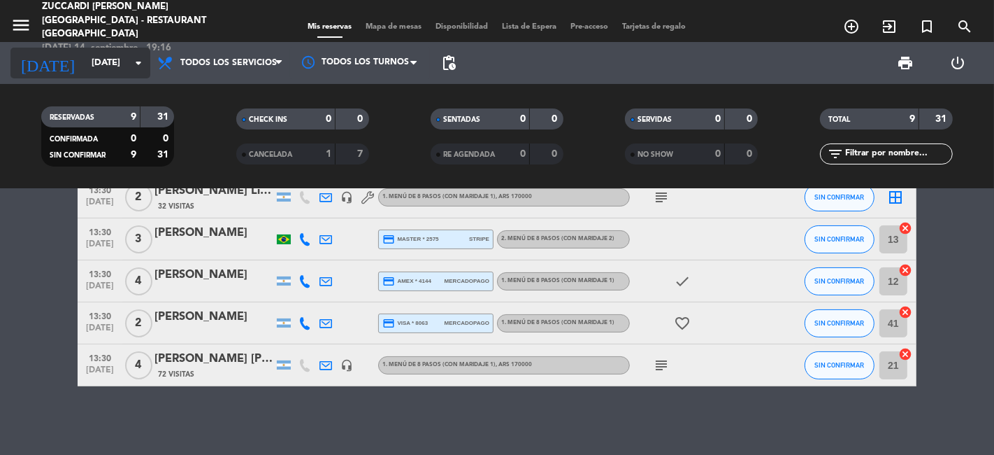
click at [143, 66] on icon "arrow_drop_down" at bounding box center [138, 63] width 17 height 17
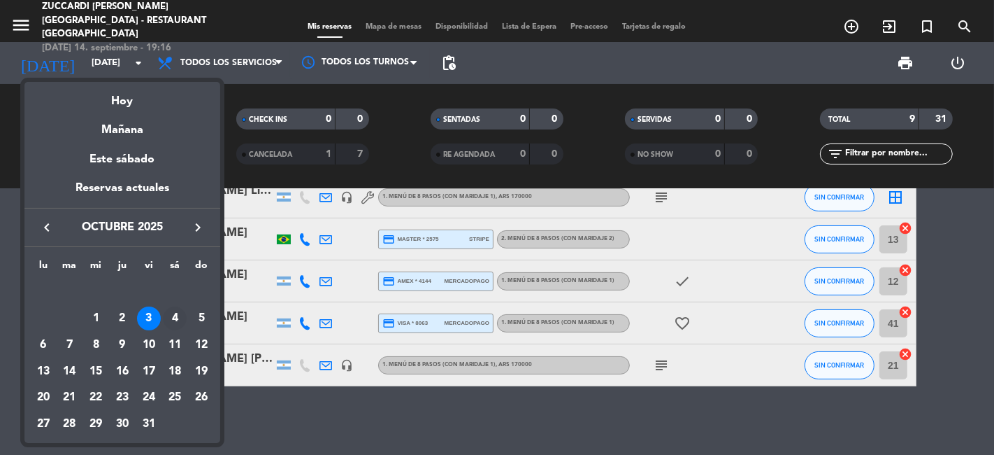
click at [179, 316] on div "4" at bounding box center [175, 318] width 24 height 24
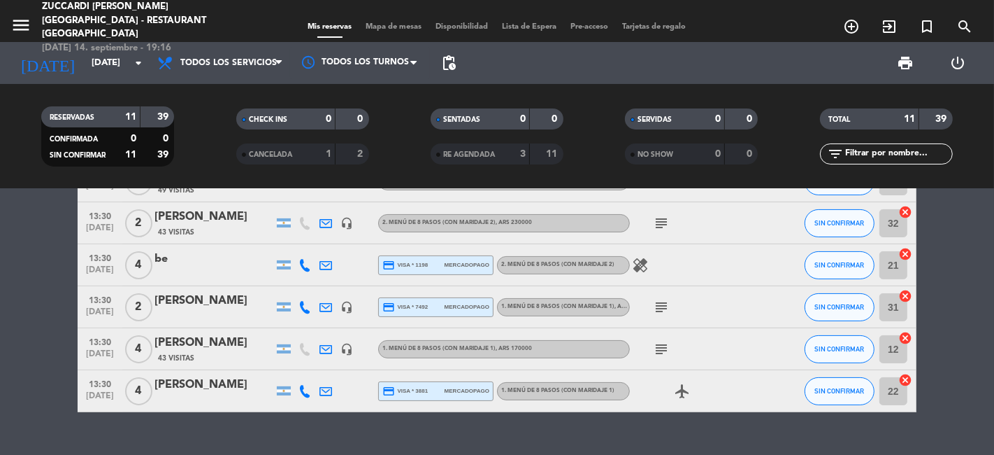
scroll to position [308, 0]
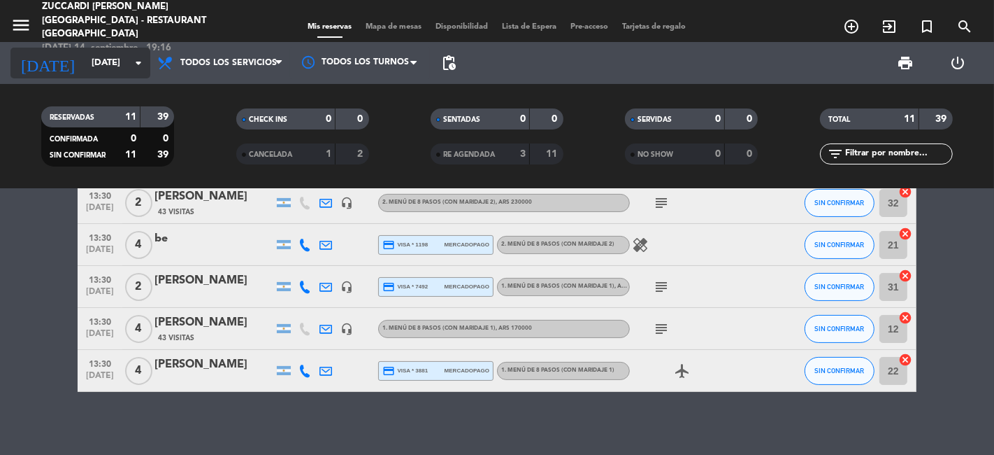
click at [129, 70] on input "[DATE]" at bounding box center [146, 62] width 122 height 25
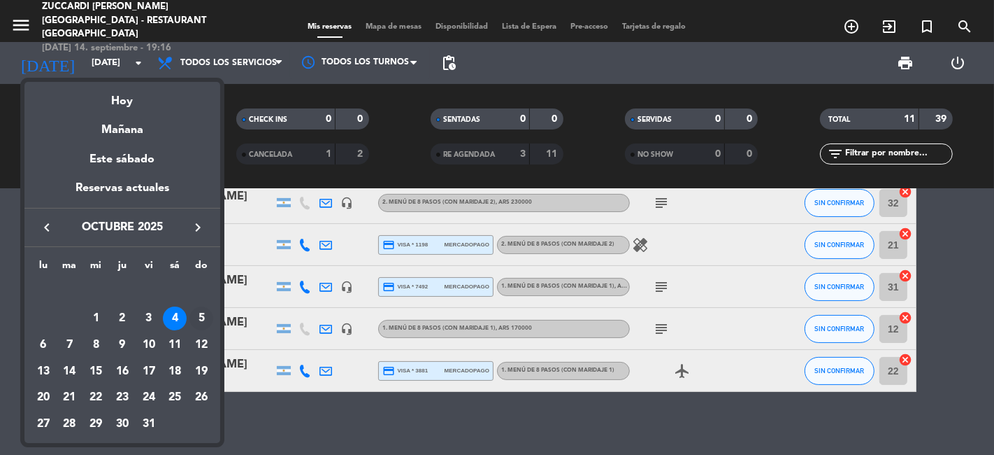
click at [207, 313] on div "5" at bounding box center [201, 318] width 24 height 24
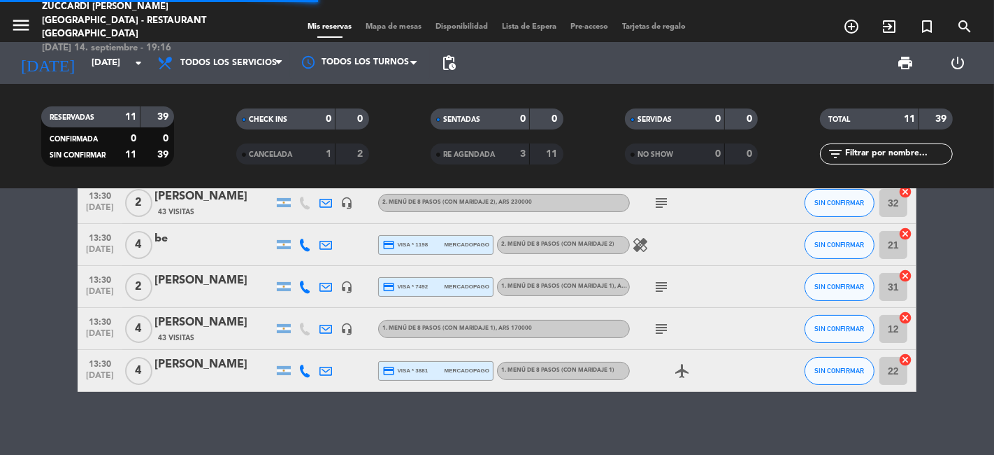
scroll to position [187, 0]
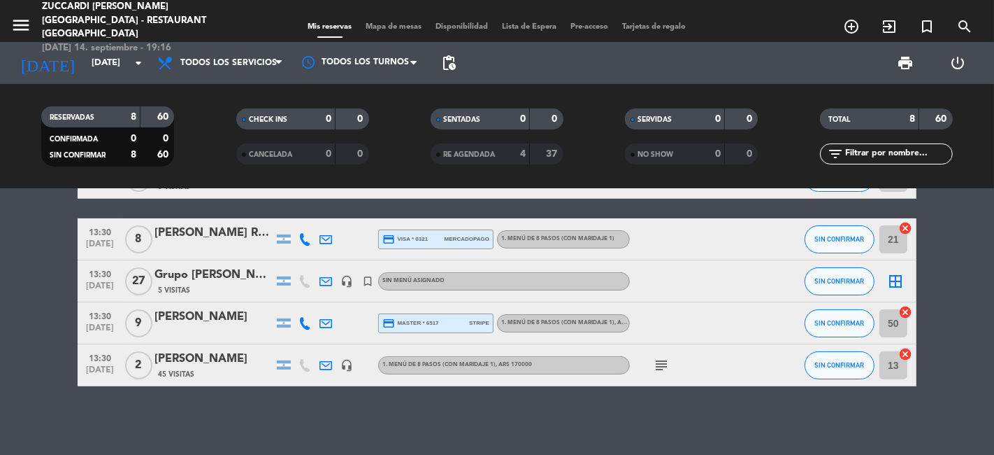
click at [180, 276] on div "Grupo [PERSON_NAME]" at bounding box center [214, 275] width 119 height 18
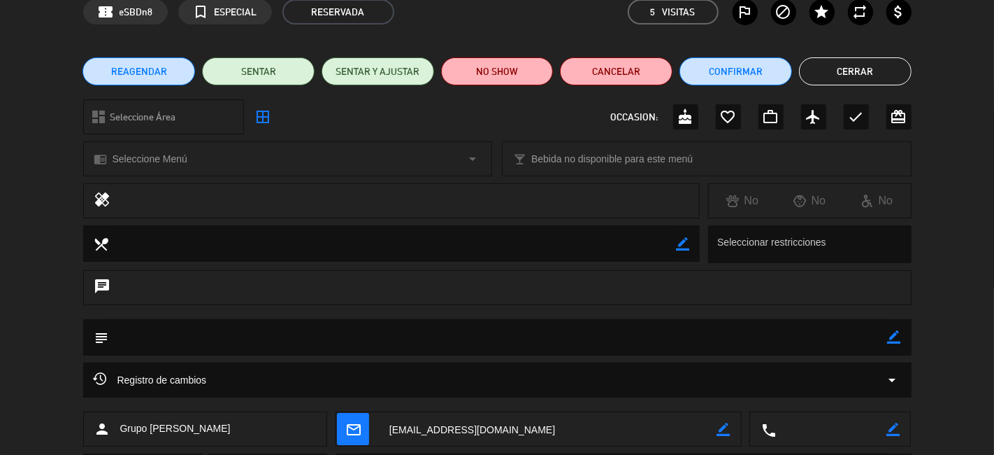
scroll to position [155, 0]
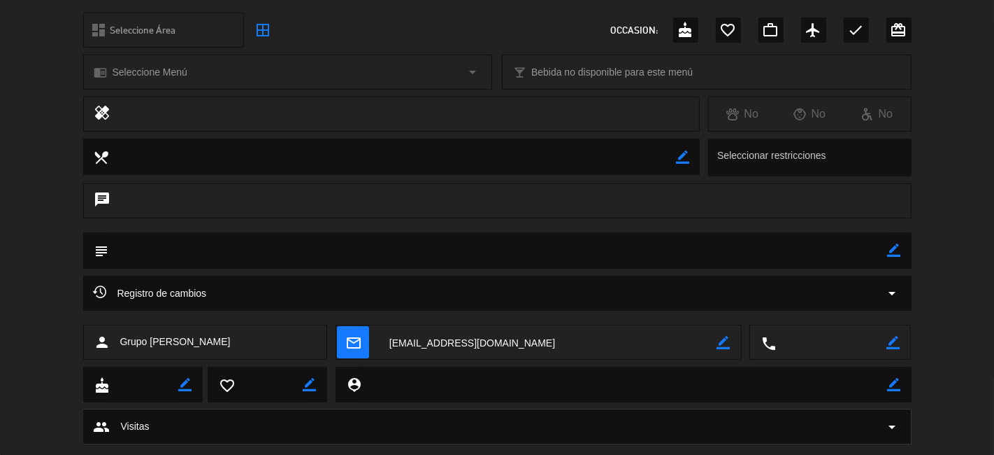
click at [881, 294] on div "Registro de cambios arrow_drop_down" at bounding box center [498, 293] width 808 height 17
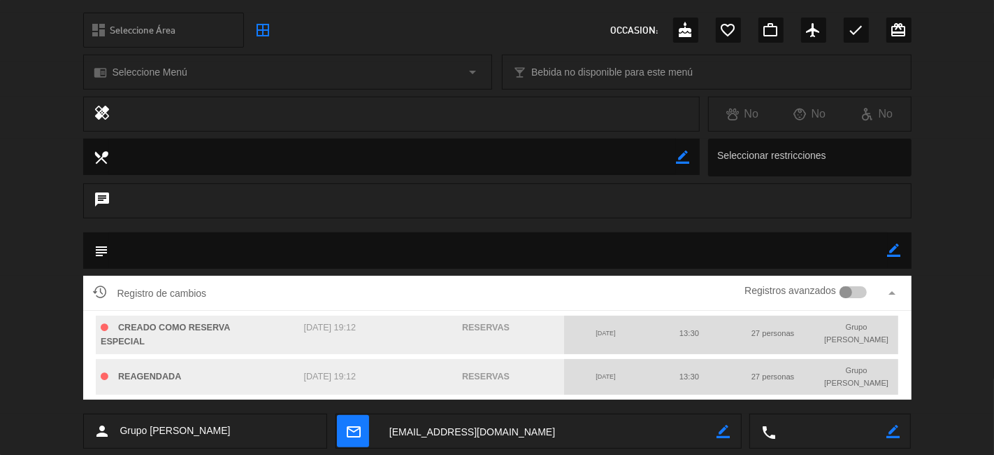
click at [851, 289] on div at bounding box center [846, 292] width 13 height 13
click at [890, 294] on icon "arrow_drop_up" at bounding box center [893, 293] width 17 height 17
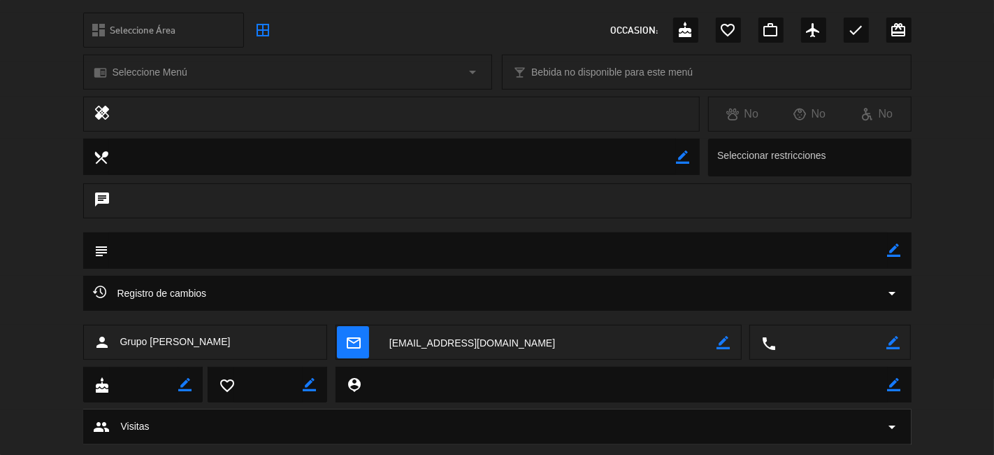
click at [890, 294] on icon "arrow_drop_down" at bounding box center [893, 293] width 17 height 17
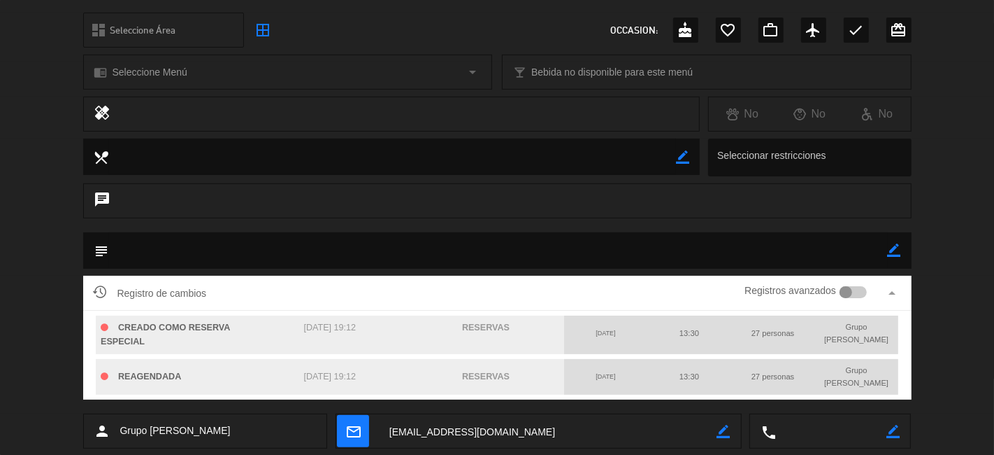
scroll to position [78, 0]
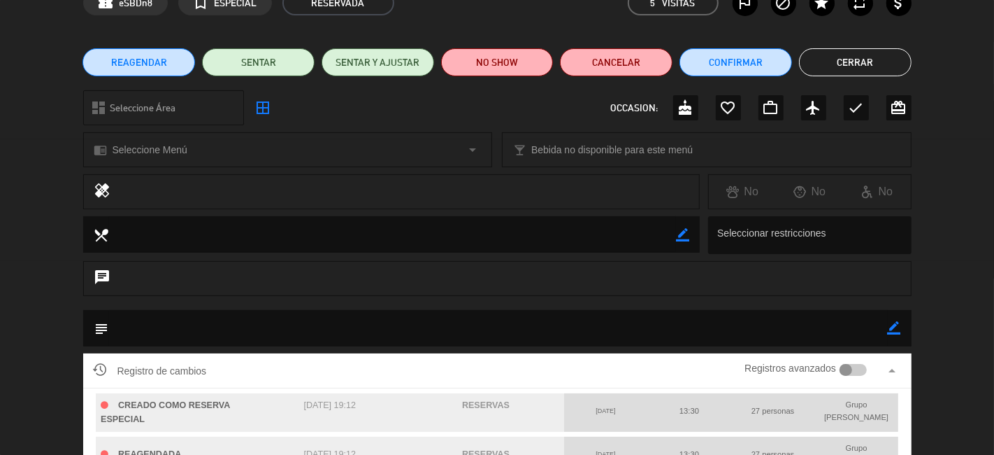
click at [844, 65] on button "Cerrar" at bounding box center [855, 62] width 113 height 28
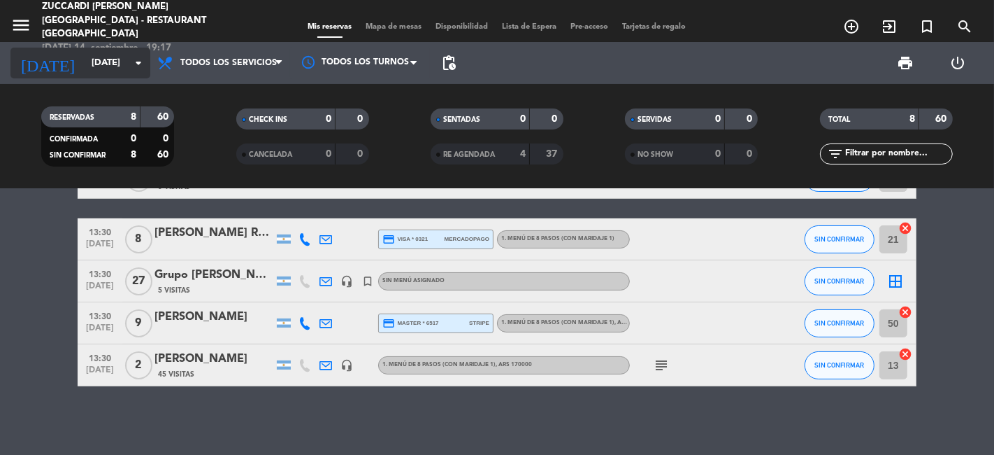
click at [132, 66] on icon "arrow_drop_down" at bounding box center [138, 63] width 17 height 17
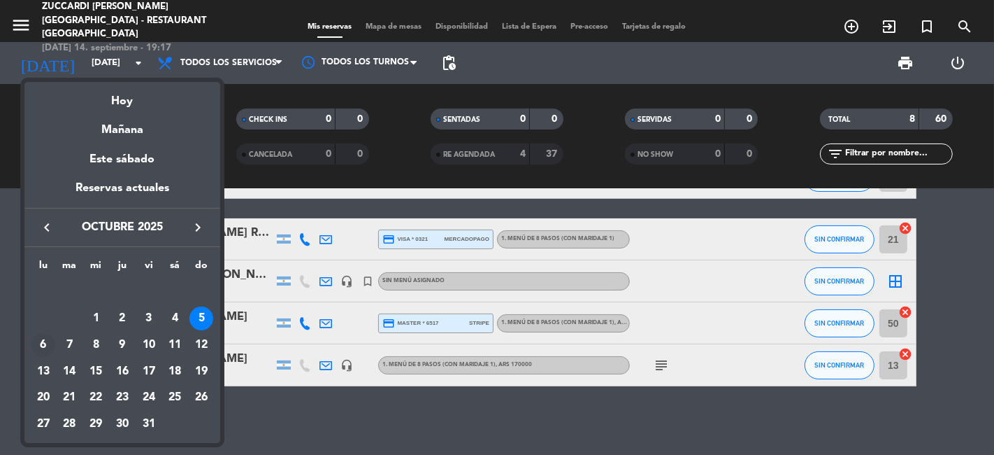
click at [36, 339] on div "6" at bounding box center [43, 345] width 24 height 24
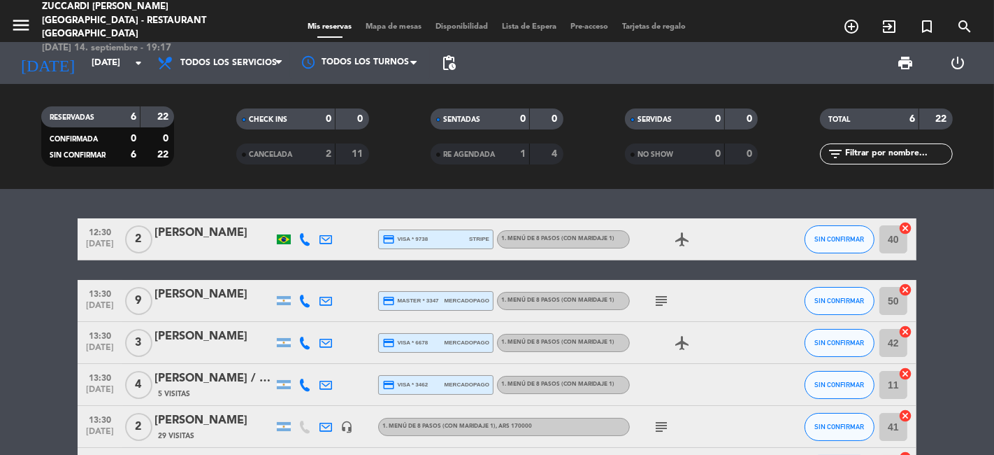
scroll to position [0, 0]
click at [129, 69] on input "[DATE]" at bounding box center [146, 62] width 122 height 25
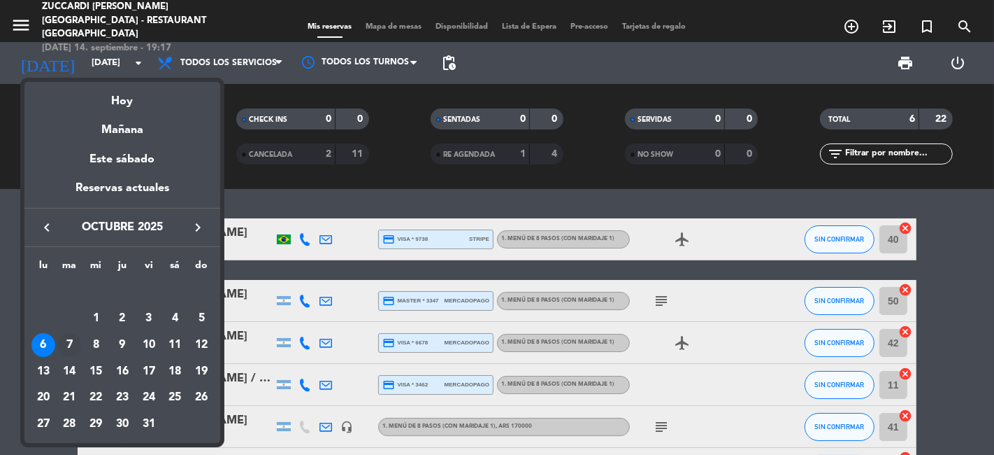
click at [68, 344] on div "7" at bounding box center [70, 345] width 24 height 24
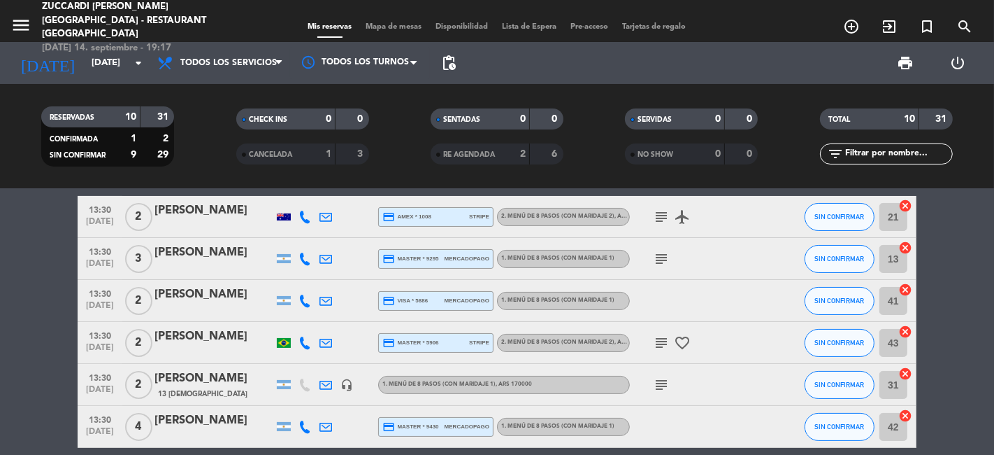
scroll to position [233, 0]
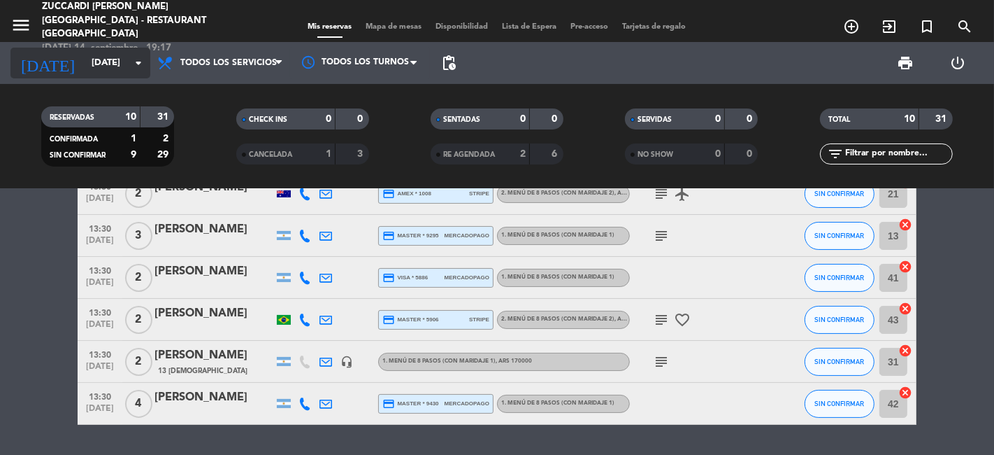
click at [138, 64] on icon "arrow_drop_down" at bounding box center [138, 63] width 17 height 17
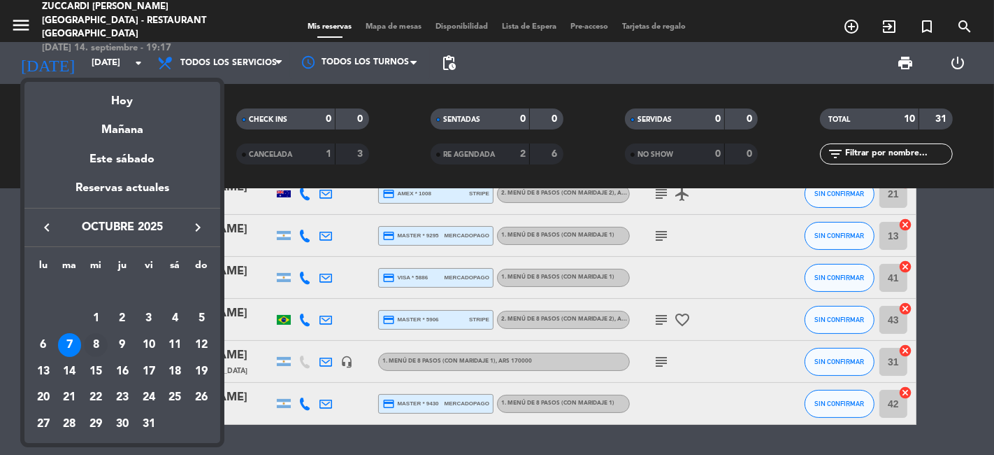
click at [98, 341] on div "8" at bounding box center [96, 345] width 24 height 24
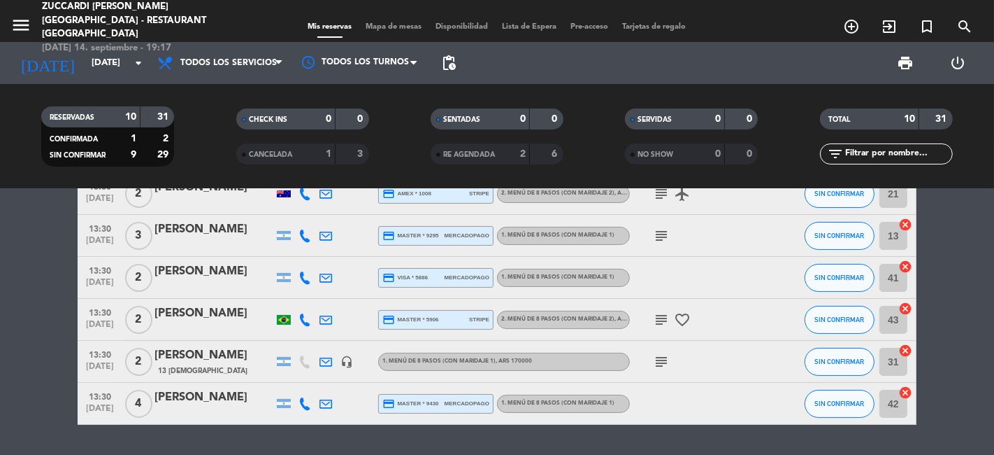
type input "[DATE]"
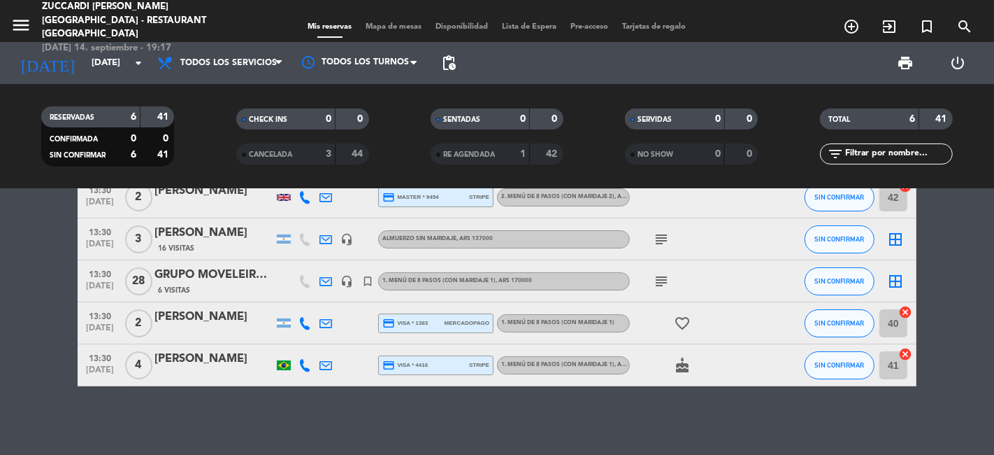
click at [656, 278] on icon "subject" at bounding box center [661, 281] width 17 height 17
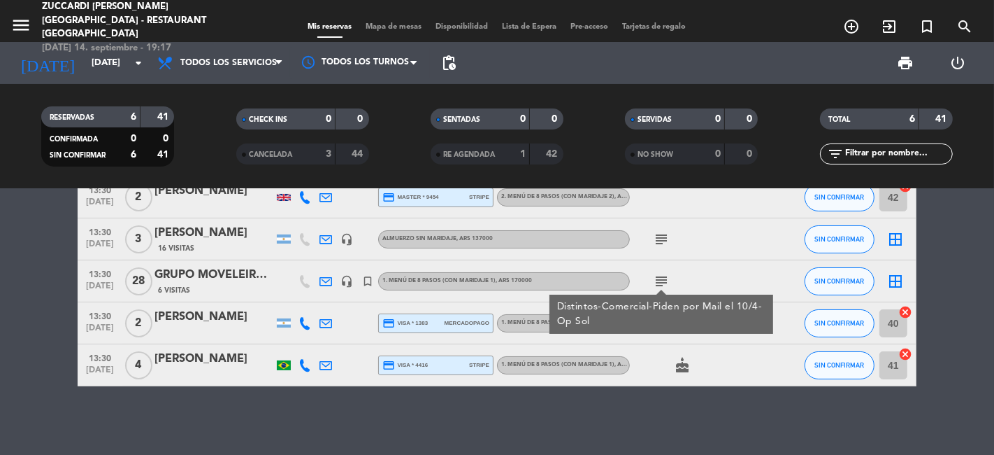
click at [465, 403] on div "12:30 [DATE] 2 [PERSON_NAME] credit_card amex * 1001 stripe 1. MENÚ DE 8 PASOS …" at bounding box center [497, 322] width 994 height 266
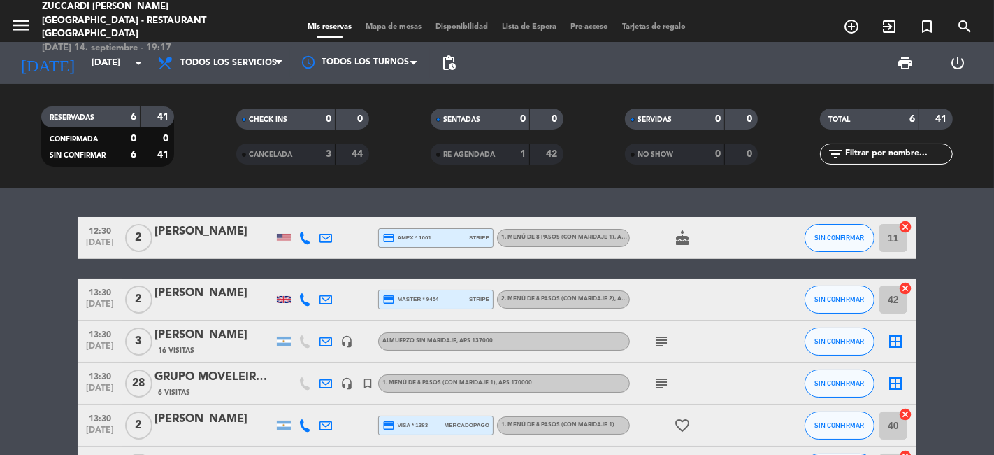
scroll to position [0, 0]
